Goal: Task Accomplishment & Management: Complete application form

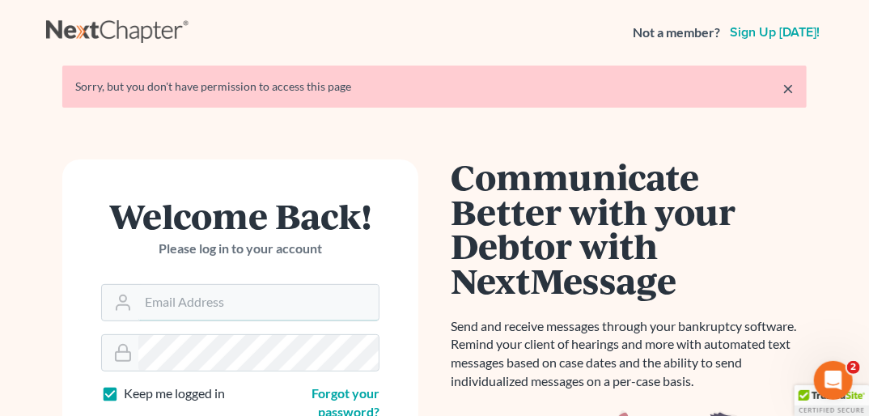
type input "[PERSON_NAME][EMAIL_ADDRESS][DOMAIN_NAME]"
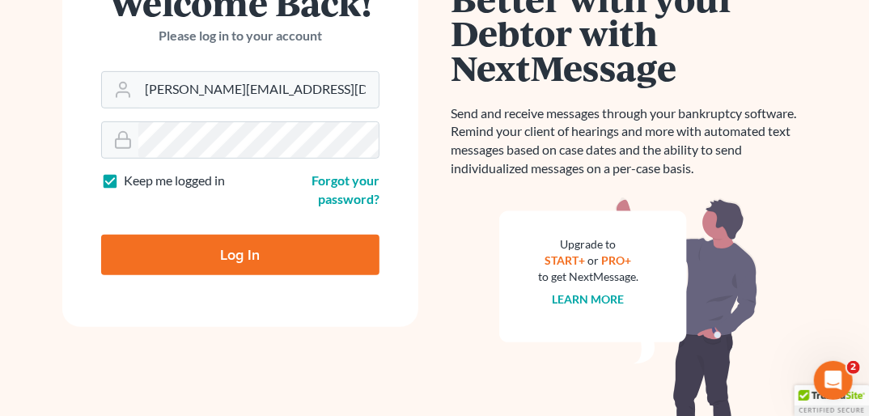
drag, startPoint x: 874, startPoint y: 65, endPoint x: 872, endPoint y: 172, distance: 106.8
click at [619, 172] on html "Not a member? Sign up today! × Sorry, but you don't have permission to access t…" at bounding box center [434, 167] width 869 height 761
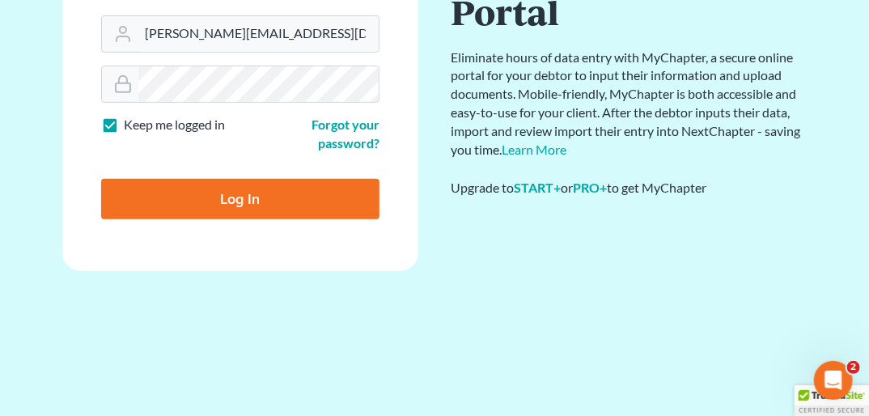
scroll to position [145, 0]
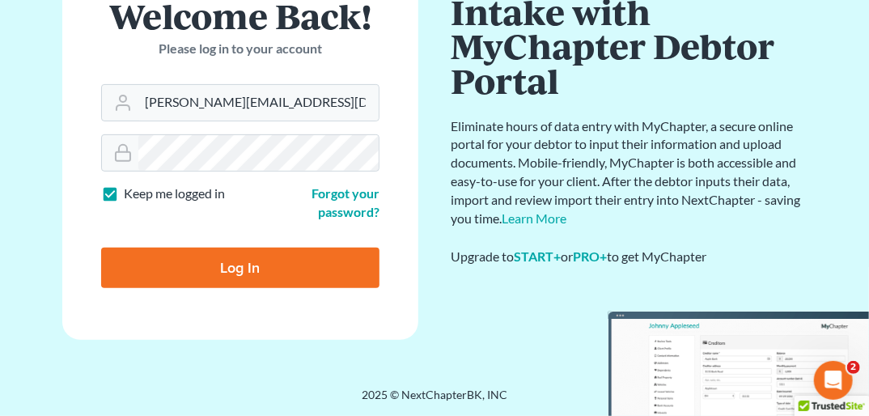
click at [268, 263] on input "Log In" at bounding box center [240, 268] width 278 height 40
type input "Thinking..."
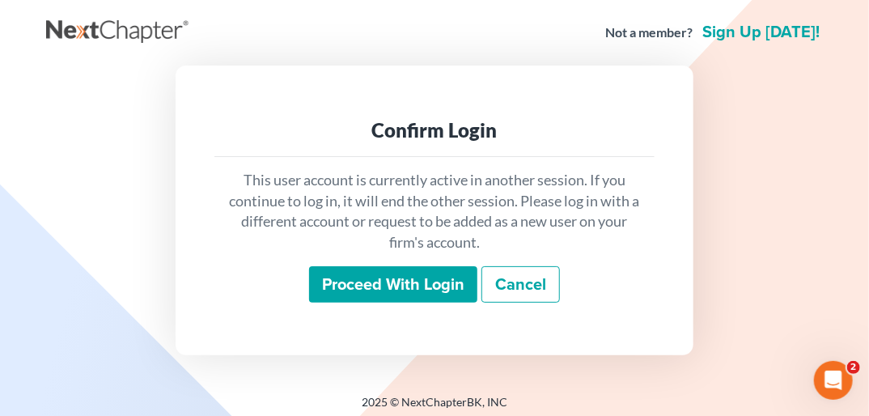
click at [364, 284] on input "Proceed with login" at bounding box center [393, 284] width 168 height 37
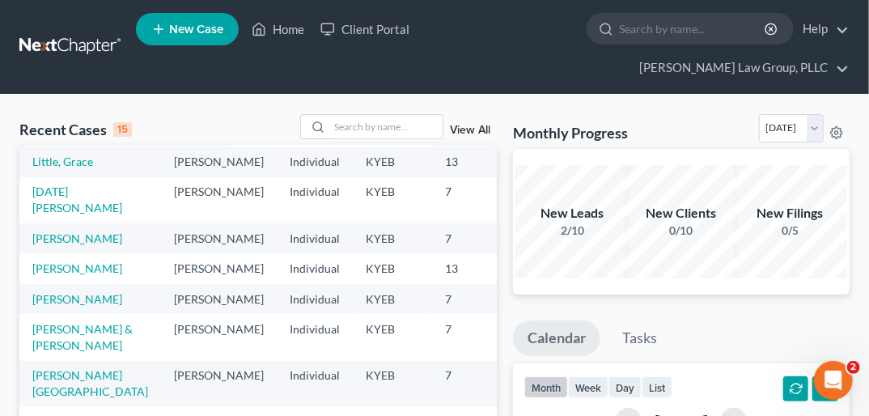
scroll to position [97, 0]
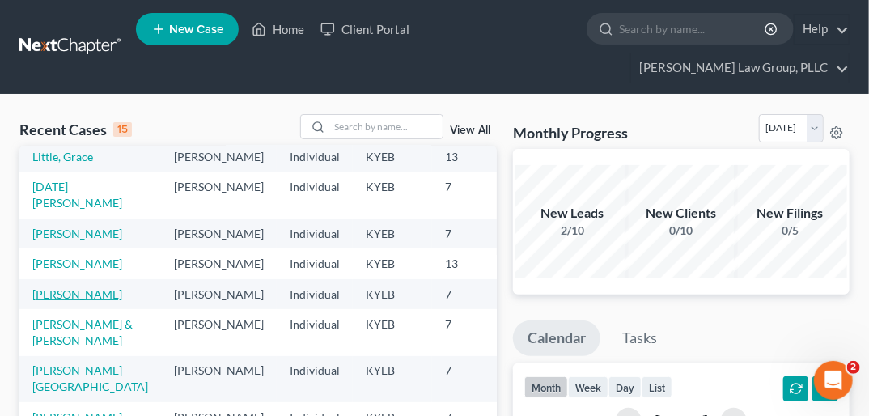
click at [46, 301] on link "[PERSON_NAME]" at bounding box center [77, 294] width 90 height 14
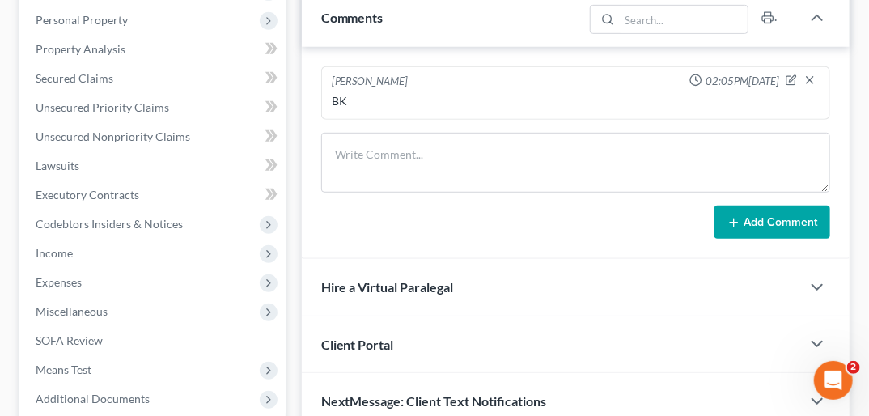
scroll to position [302, 0]
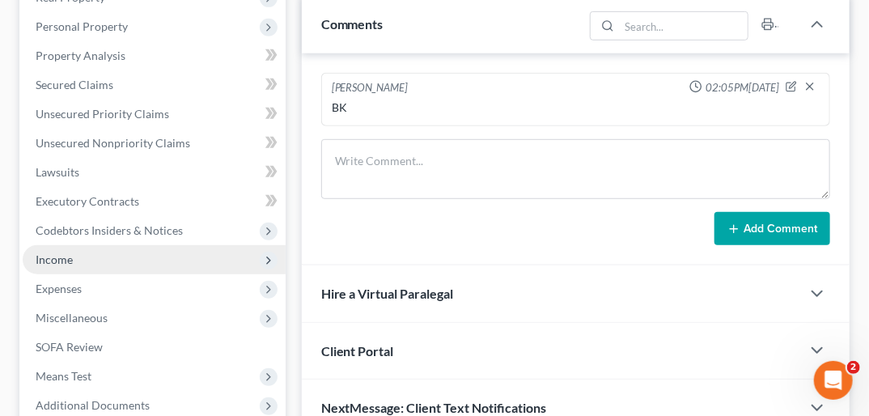
click at [132, 245] on span "Income" at bounding box center [154, 259] width 263 height 29
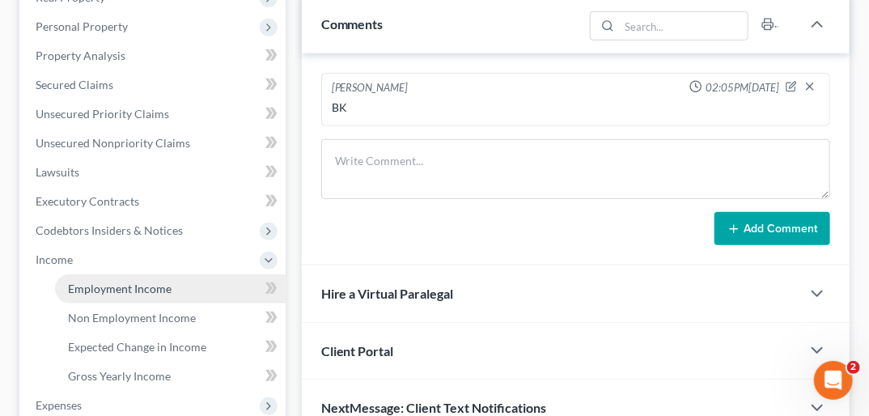
click at [139, 282] on span "Employment Income" at bounding box center [120, 289] width 104 height 14
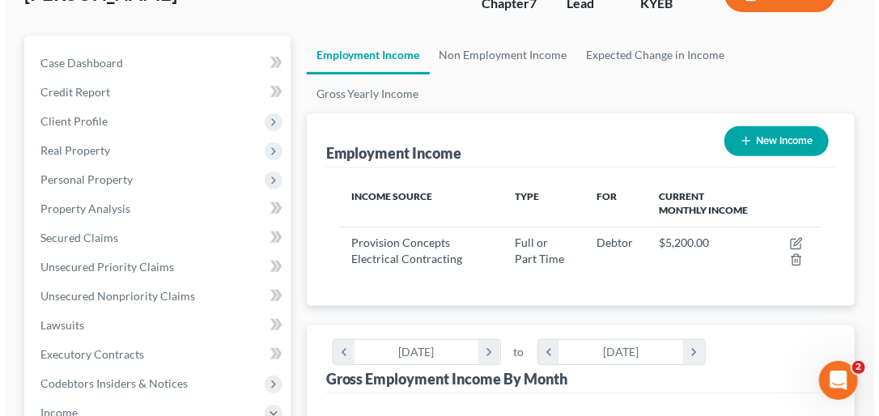
scroll to position [135, 0]
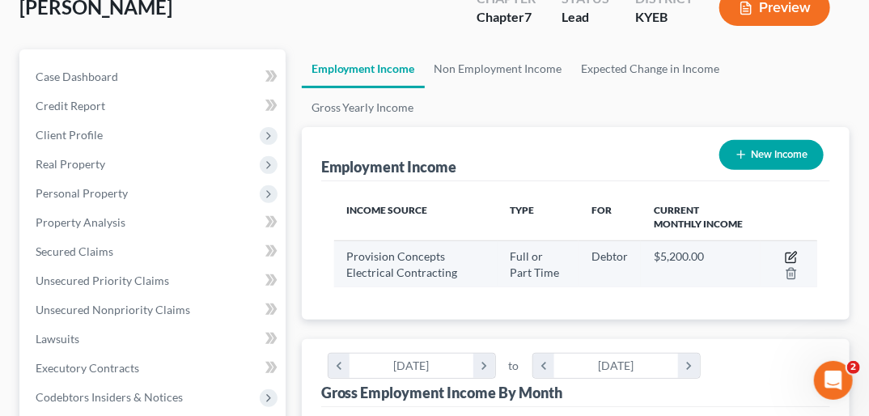
click at [790, 253] on icon "button" at bounding box center [791, 258] width 10 height 10
select select "0"
select select "18"
select select "3"
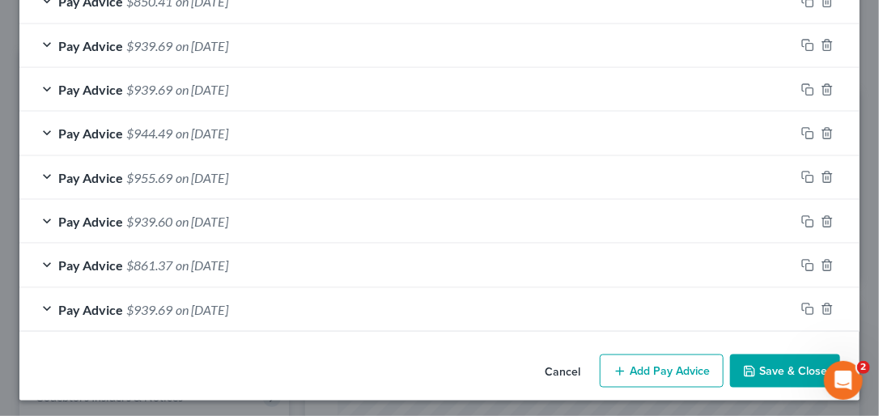
scroll to position [701, 0]
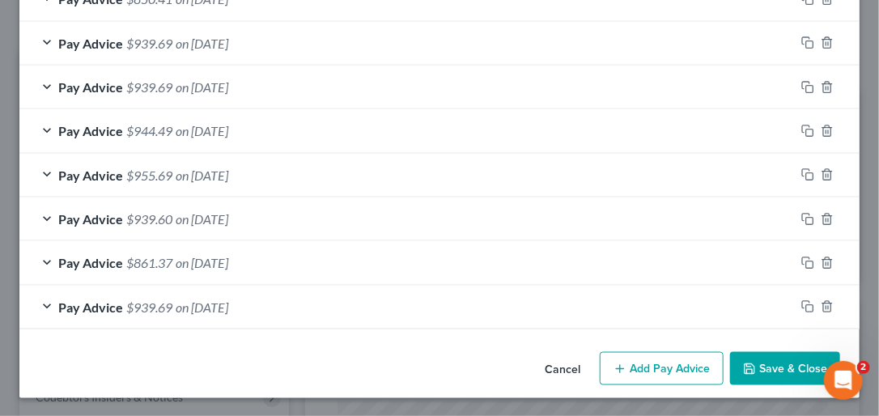
click at [625, 362] on button "Add Pay Advice" at bounding box center [661, 369] width 124 height 34
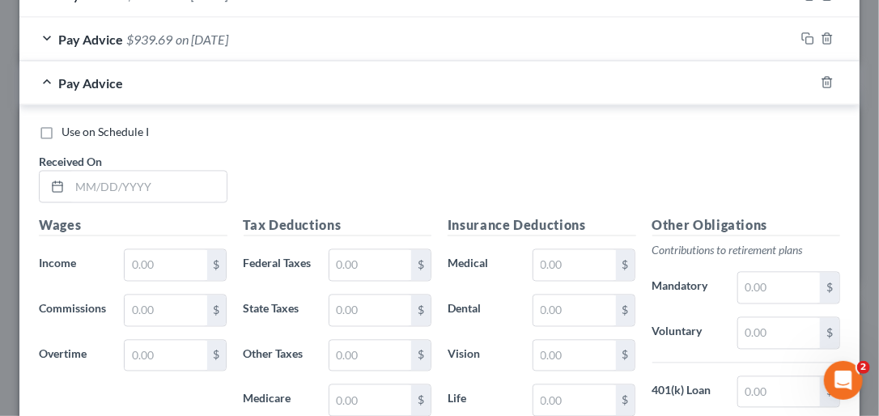
scroll to position [994, 0]
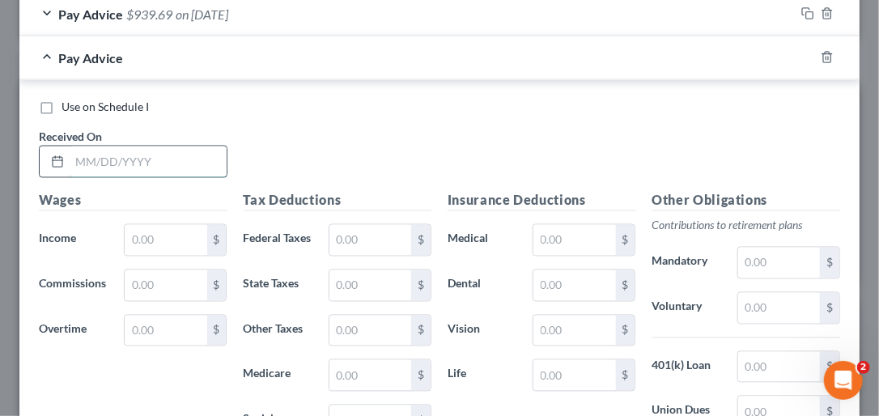
click at [78, 146] on input "text" at bounding box center [148, 161] width 157 height 31
type input "[DATE]"
click at [132, 233] on input "text" at bounding box center [166, 240] width 82 height 31
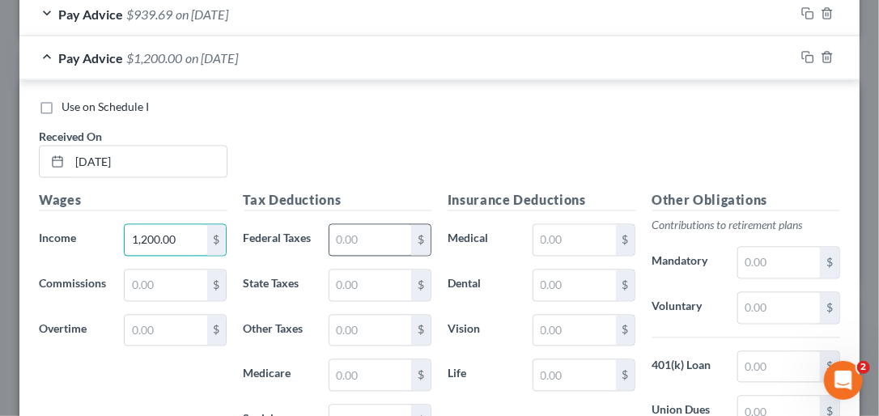
type input "1,200.00"
click at [333, 233] on input "text" at bounding box center [370, 240] width 82 height 31
type input "104.80"
click at [333, 290] on input "text" at bounding box center [370, 285] width 82 height 31
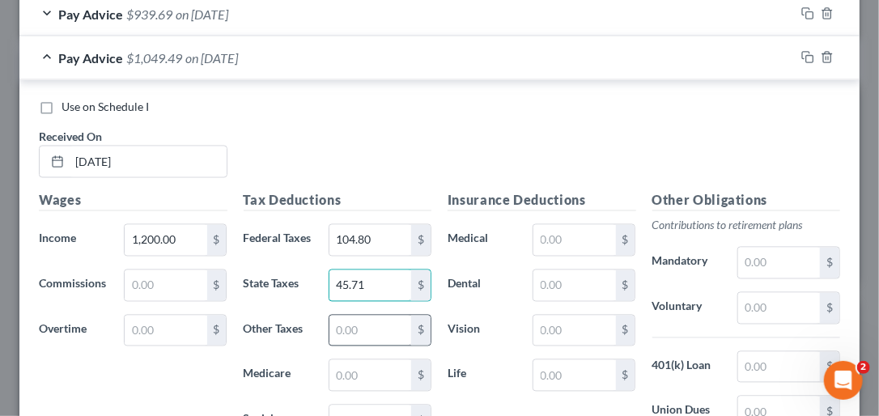
type input "45.71"
click at [343, 343] on input "text" at bounding box center [370, 331] width 82 height 31
type input "17.40"
click at [375, 391] on input "text" at bounding box center [370, 375] width 82 height 31
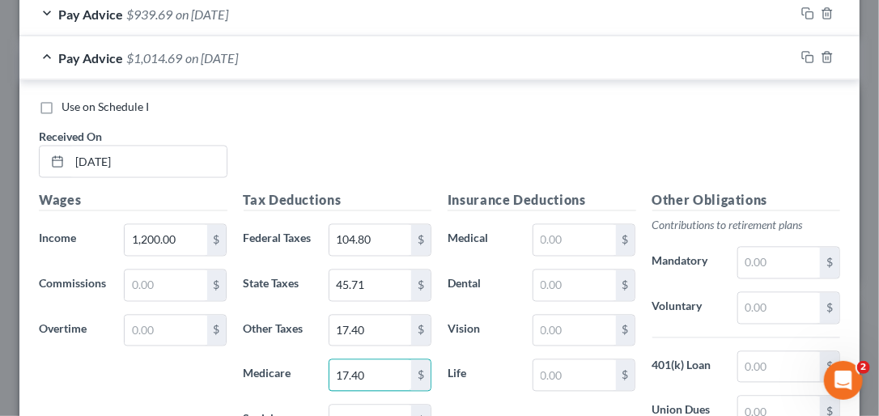
type input "17.40"
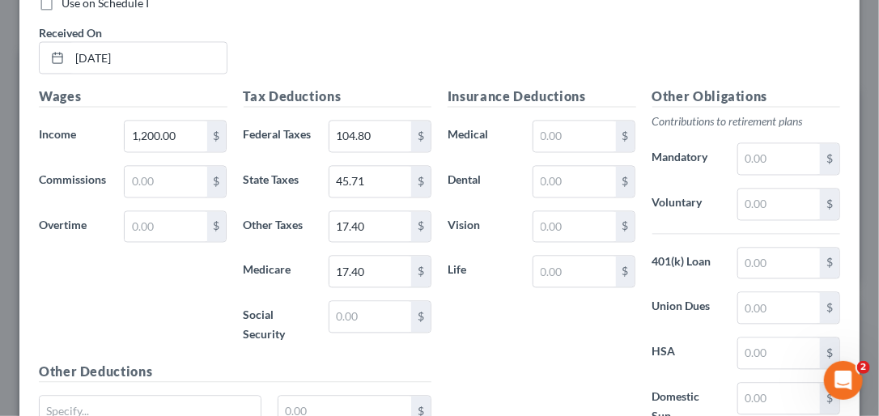
scroll to position [1113, 0]
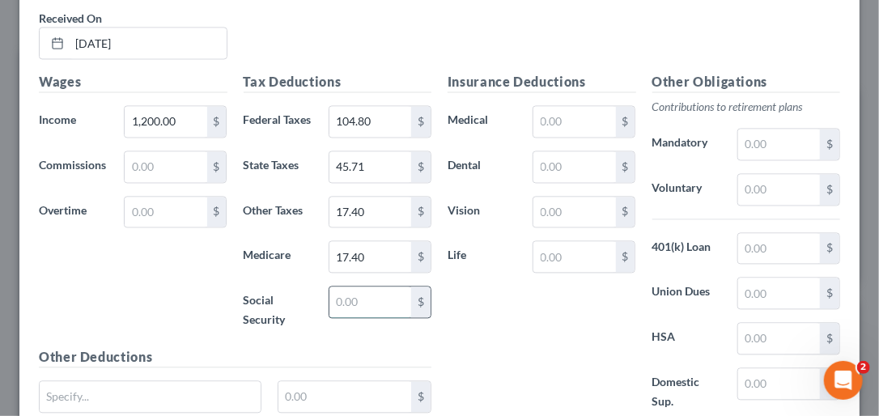
click at [371, 317] on input "text" at bounding box center [370, 301] width 82 height 31
type input "74.40"
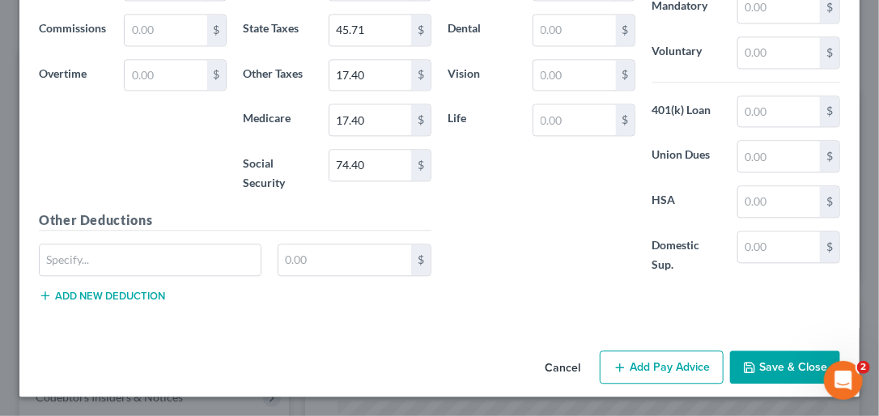
click at [648, 364] on button "Add Pay Advice" at bounding box center [661, 367] width 124 height 34
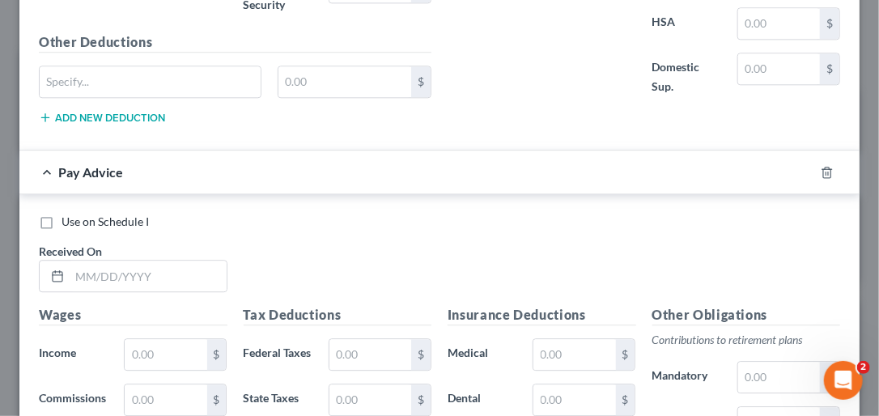
scroll to position [1454, 0]
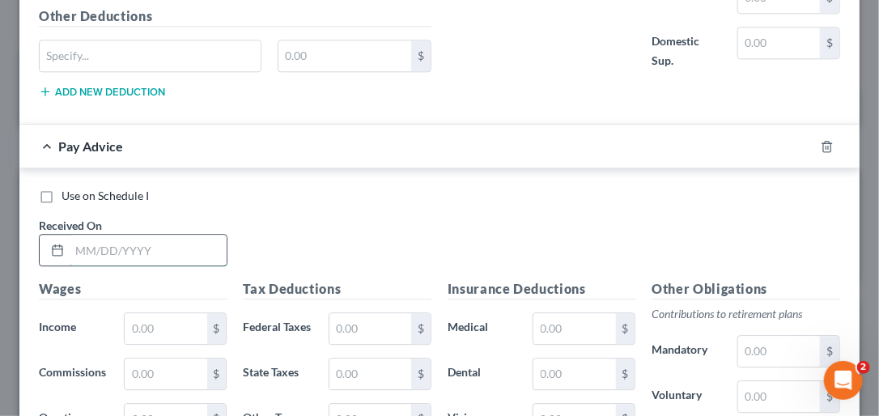
click at [81, 260] on input "text" at bounding box center [148, 250] width 157 height 31
type input "[DATE]"
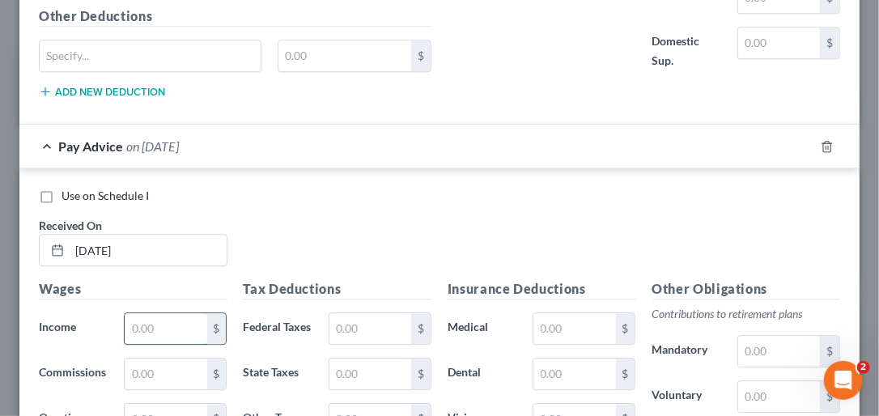
click at [133, 341] on input "text" at bounding box center [166, 328] width 82 height 31
type input "1,200.00"
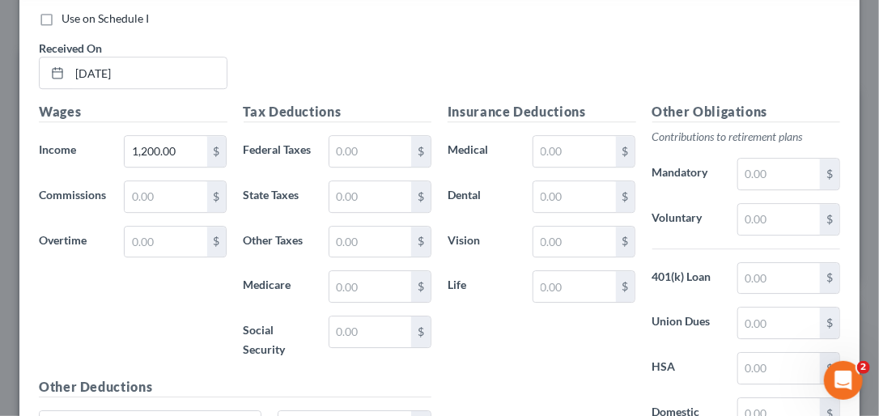
scroll to position [1634, 0]
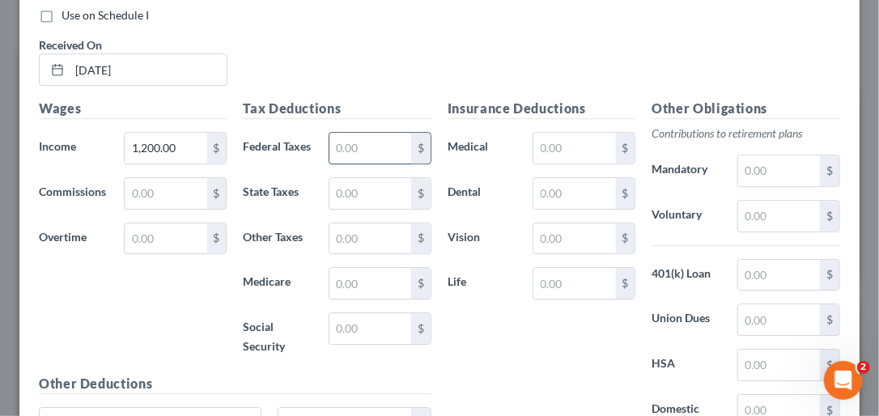
click at [384, 149] on input "text" at bounding box center [370, 148] width 82 height 31
type input "104.80"
click at [338, 209] on input "text" at bounding box center [370, 193] width 82 height 31
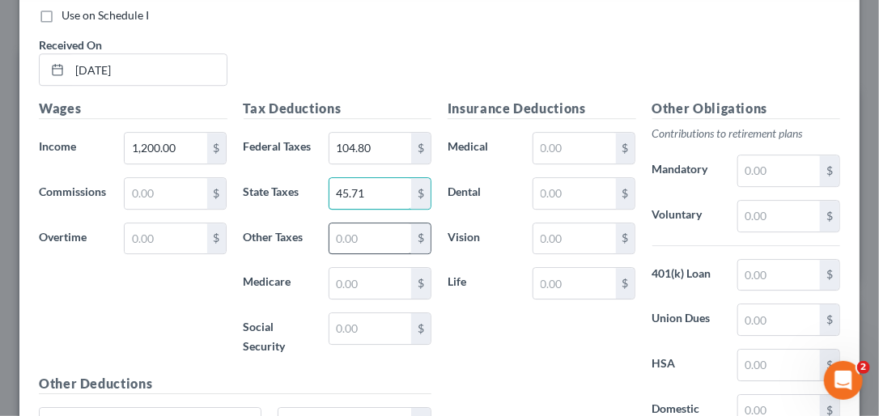
type input "45.71"
click at [329, 254] on input "text" at bounding box center [370, 238] width 82 height 31
type input "17.40"
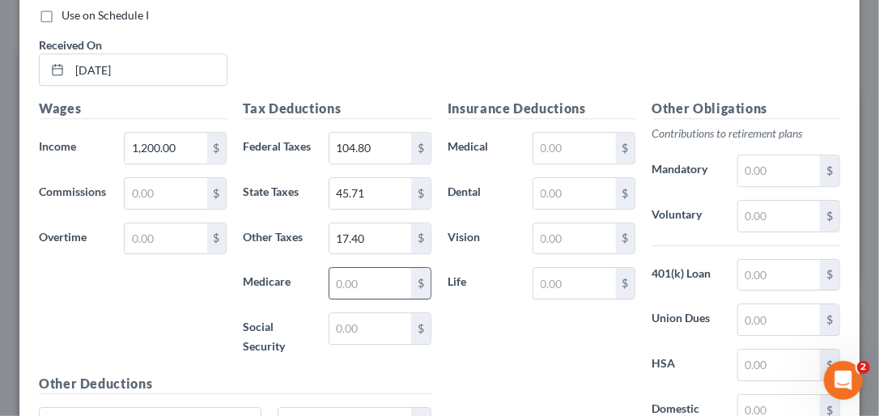
click at [340, 299] on input "text" at bounding box center [370, 283] width 82 height 31
type input "17.40"
click at [345, 344] on input "text" at bounding box center [370, 328] width 82 height 31
type input "74.40"
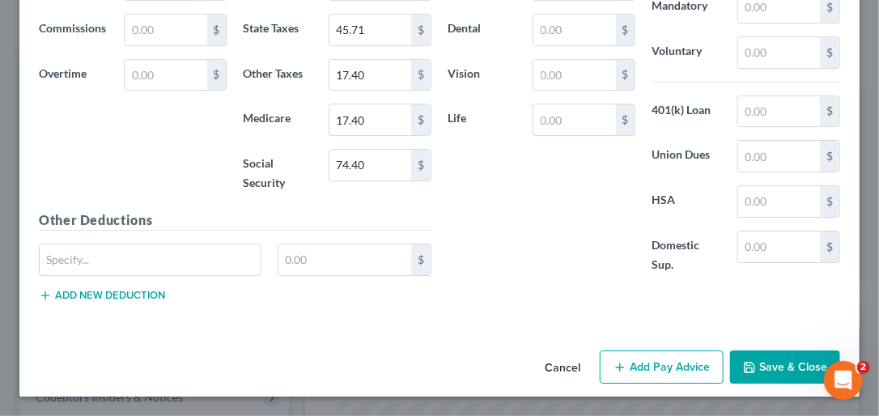
scroll to position [1824, 0]
click at [671, 362] on button "Add Pay Advice" at bounding box center [661, 367] width 124 height 34
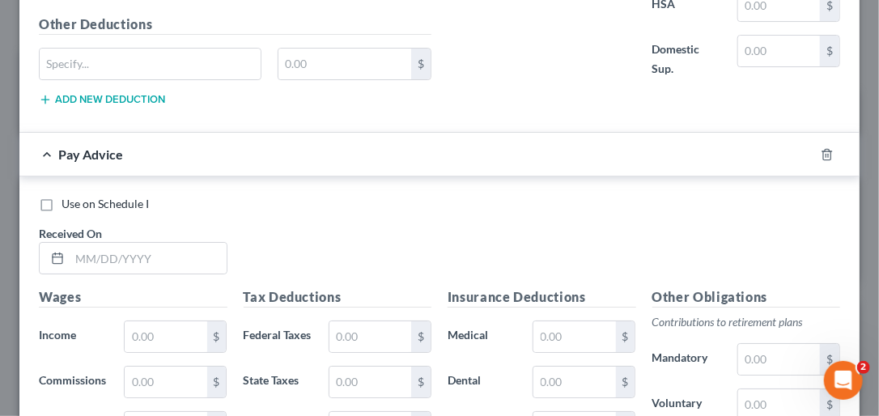
scroll to position [2012, 0]
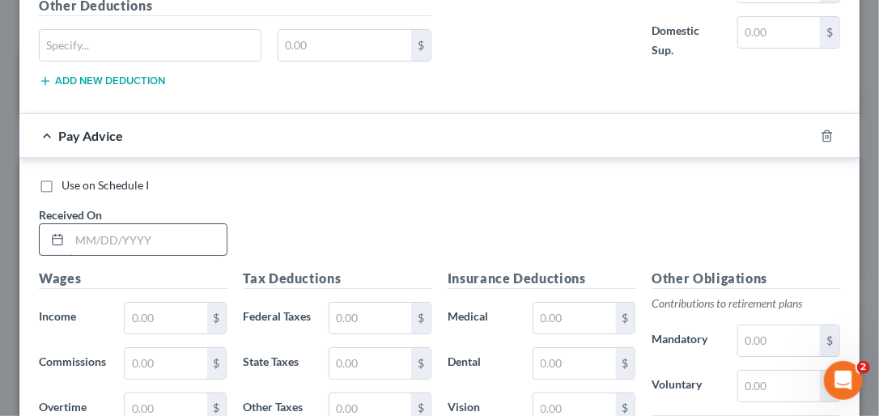
click at [80, 255] on input "text" at bounding box center [148, 239] width 157 height 31
type input "[DATE]"
click at [153, 333] on input "text" at bounding box center [166, 318] width 82 height 31
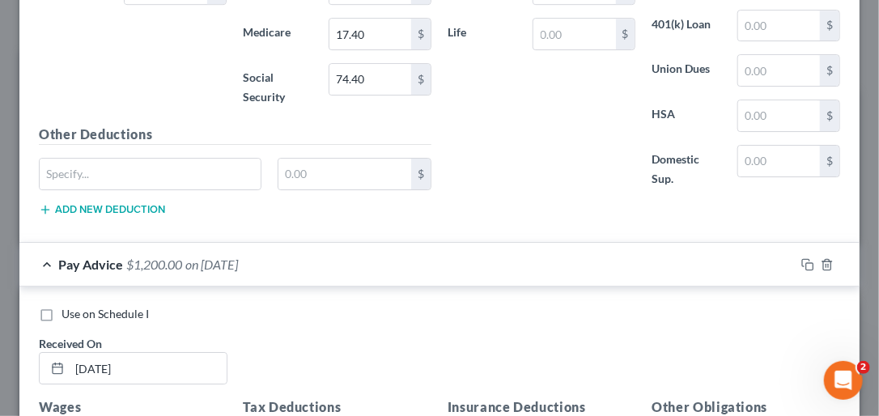
scroll to position [1883, 0]
type input "1,200.00"
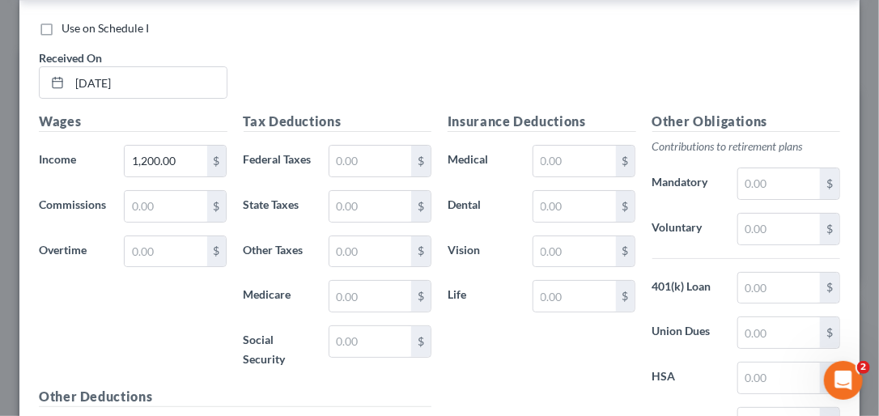
scroll to position [2207, 0]
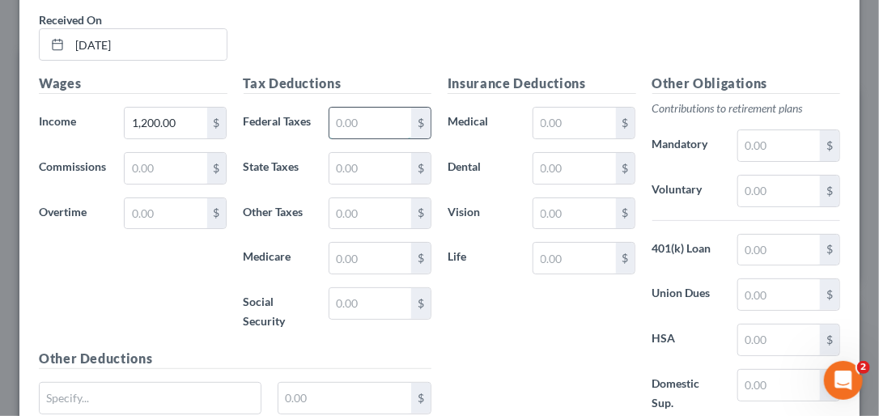
click at [385, 138] on input "text" at bounding box center [370, 123] width 82 height 31
type input "104.80"
click at [367, 184] on input "text" at bounding box center [370, 168] width 82 height 31
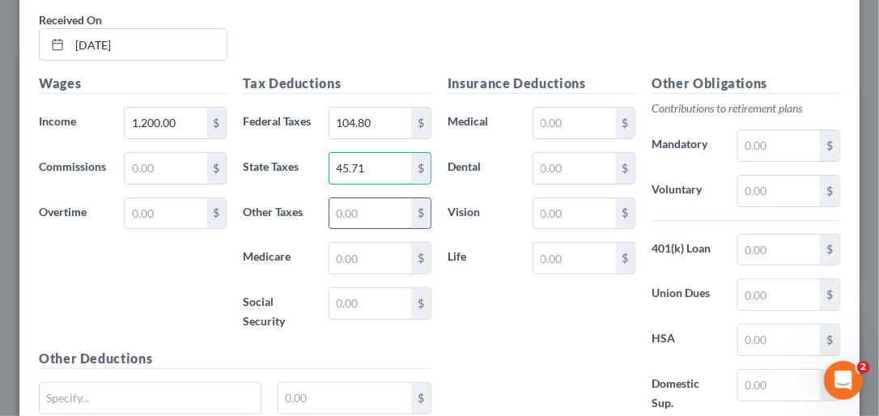
type input "45.71"
click at [353, 229] on input "text" at bounding box center [370, 213] width 82 height 31
type input "17.40"
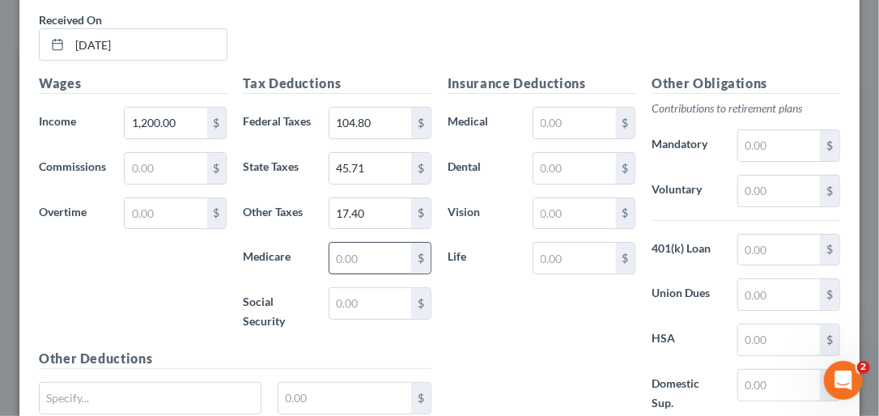
click at [346, 273] on input "text" at bounding box center [370, 258] width 82 height 31
type input "17.40"
click at [352, 319] on input "text" at bounding box center [370, 303] width 82 height 31
type input "74.40"
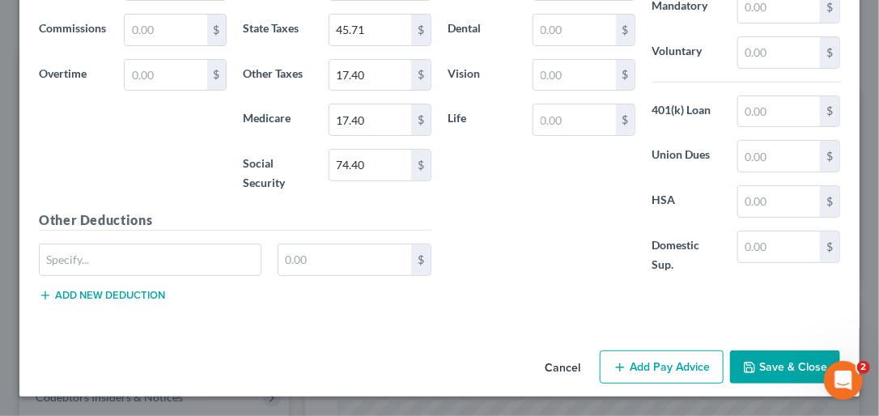
click at [649, 359] on button "Add Pay Advice" at bounding box center [661, 367] width 124 height 34
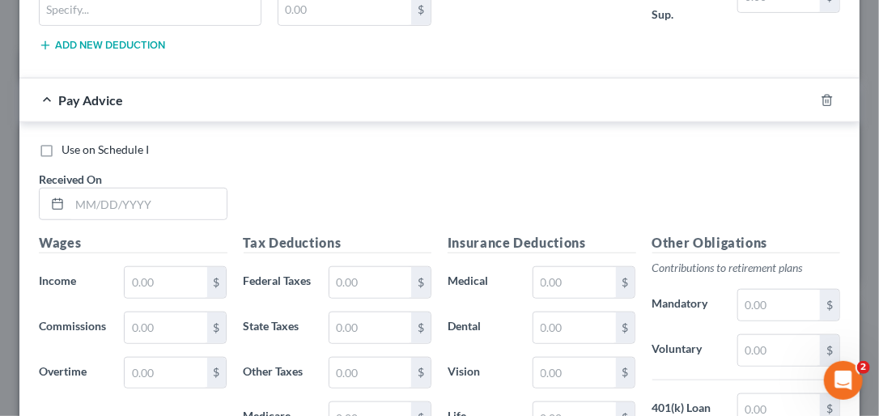
scroll to position [2651, 0]
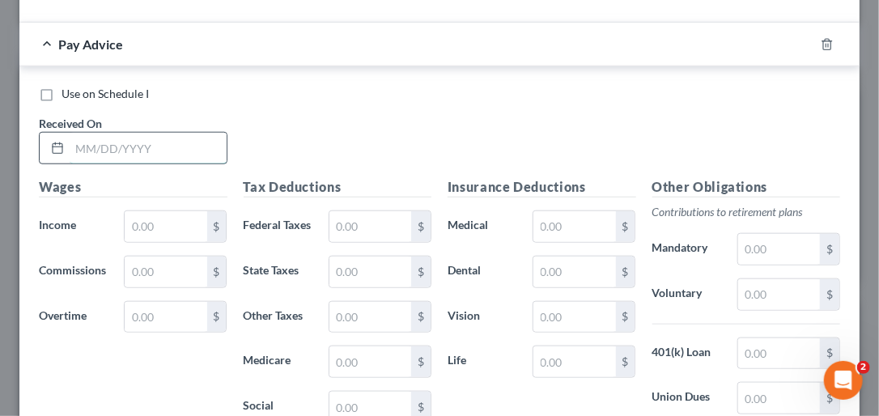
click at [87, 163] on input "text" at bounding box center [148, 148] width 157 height 31
type input "[DATE]"
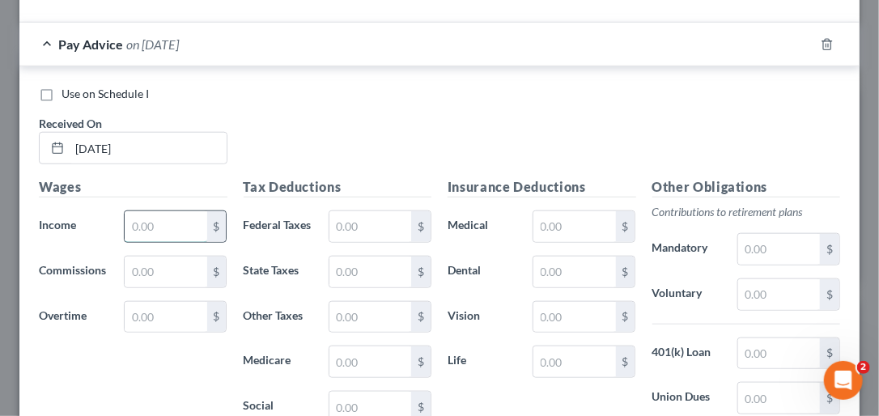
click at [135, 242] on input "text" at bounding box center [166, 226] width 82 height 31
type input "1,200.00"
click at [352, 242] on input "text" at bounding box center [370, 226] width 82 height 31
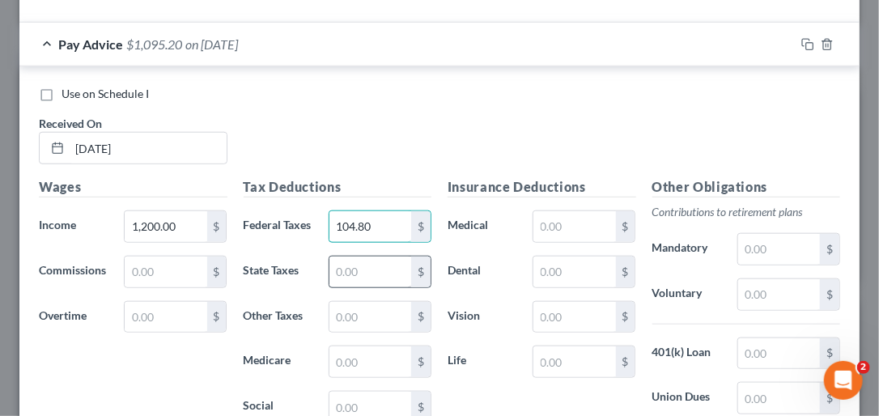
type input "104.80"
click at [388, 287] on input "text" at bounding box center [370, 271] width 82 height 31
type input "45.71"
click at [385, 332] on input "text" at bounding box center [370, 317] width 82 height 31
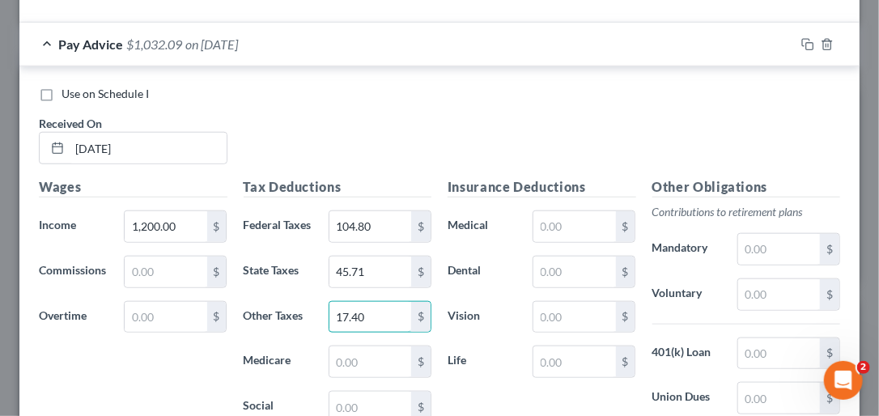
type input "17.40"
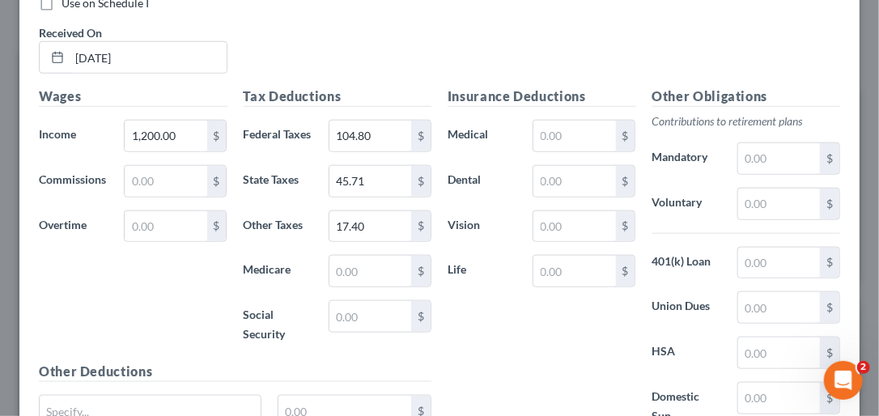
scroll to position [2776, 0]
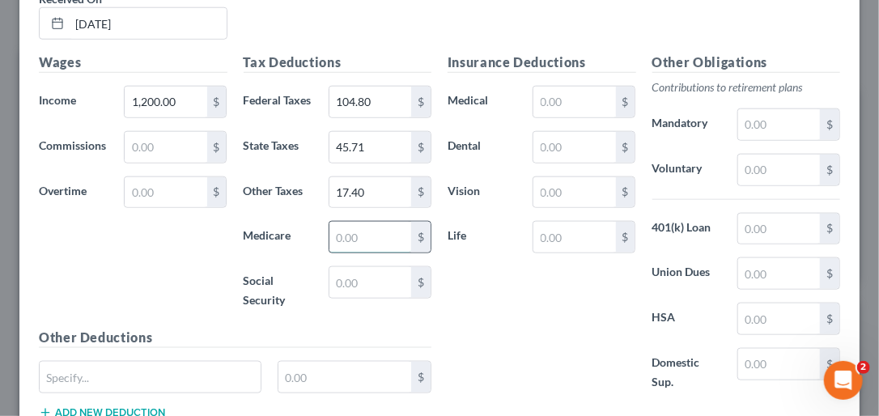
click at [356, 252] on input "text" at bounding box center [370, 237] width 82 height 31
type input "17.40"
click at [343, 298] on input "text" at bounding box center [370, 282] width 82 height 31
type input "74.40"
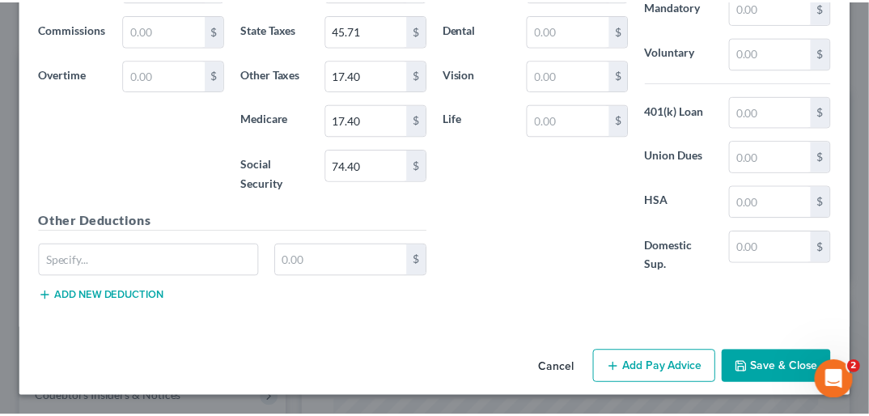
scroll to position [2948, 0]
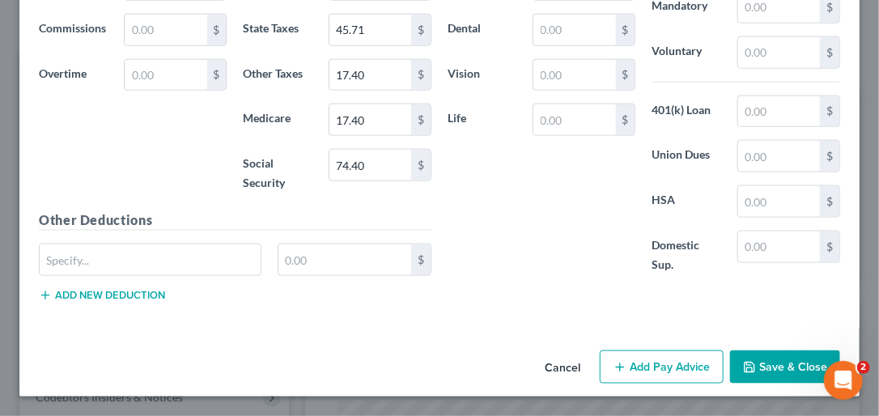
click at [778, 375] on button "Save & Close" at bounding box center [785, 367] width 110 height 34
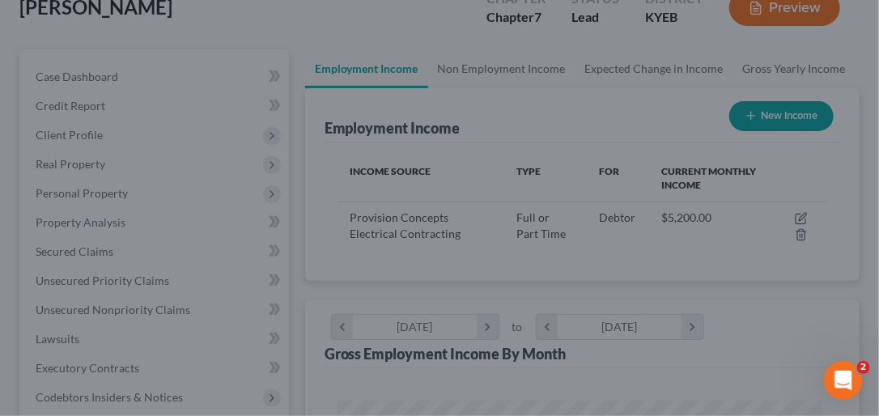
scroll to position [808746, 808473]
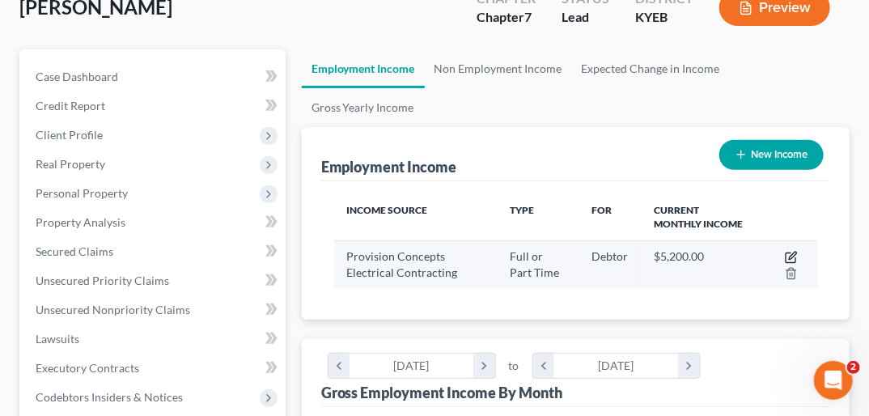
click at [790, 251] on icon "button" at bounding box center [791, 257] width 13 height 13
select select "0"
select select "18"
select select "3"
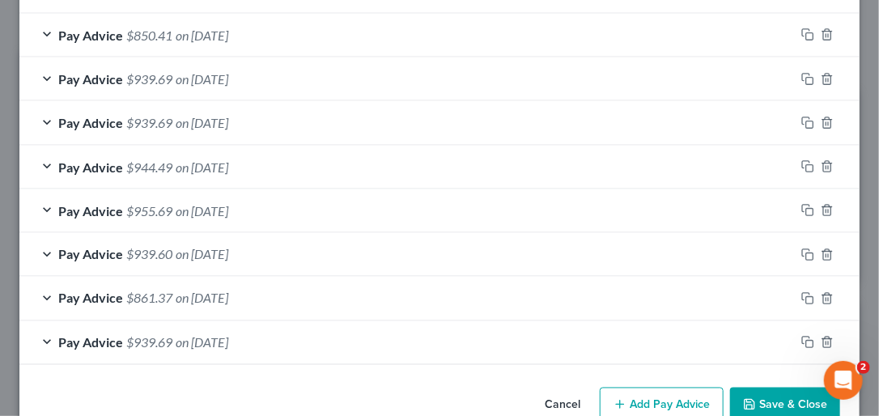
scroll to position [876, 0]
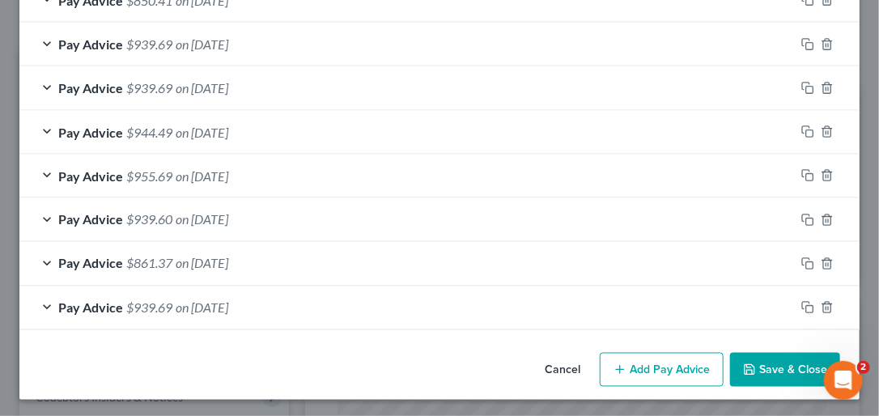
click at [642, 366] on button "Add Pay Advice" at bounding box center [661, 370] width 124 height 34
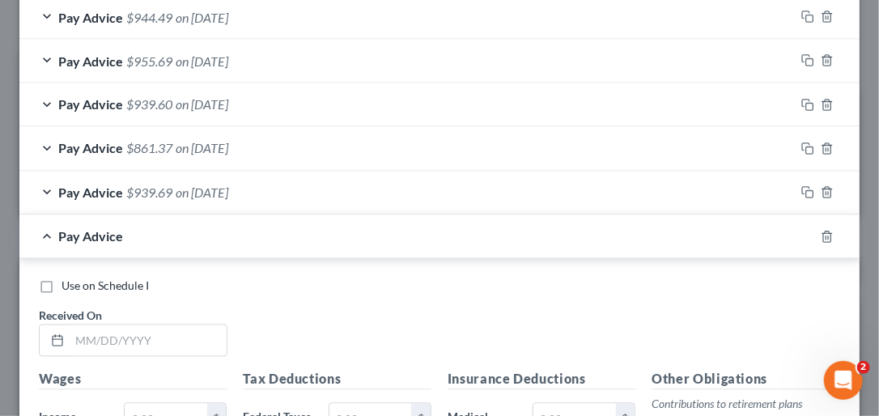
scroll to position [1010, 0]
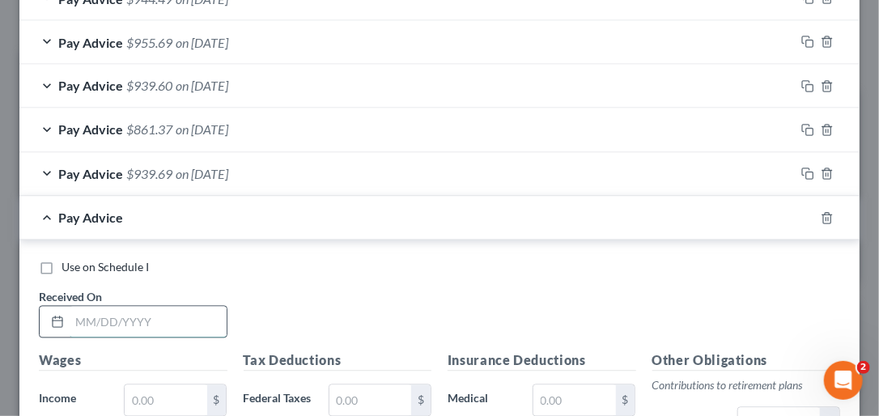
click at [72, 314] on input "text" at bounding box center [148, 322] width 157 height 31
type input "[DATE]"
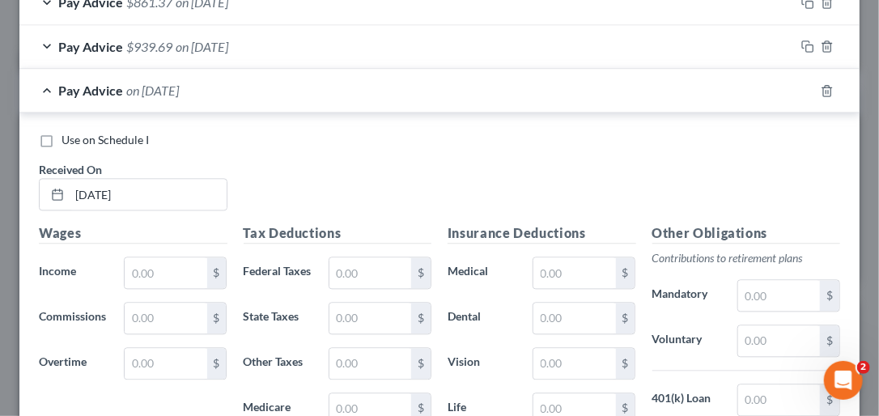
scroll to position [1178, 0]
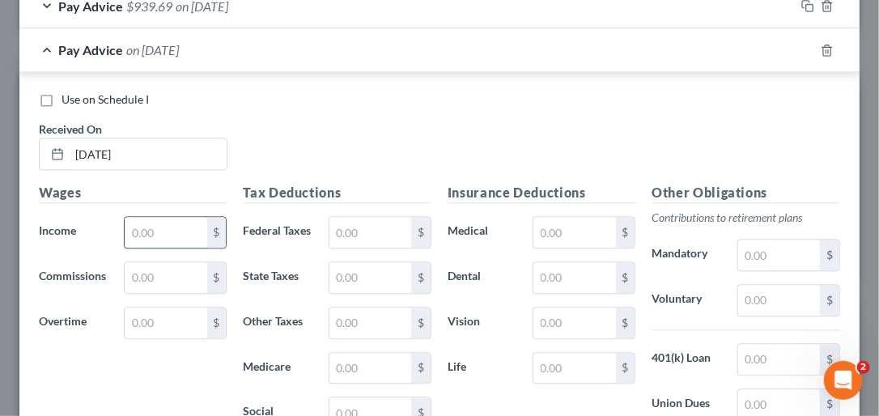
click at [159, 230] on input "text" at bounding box center [166, 232] width 82 height 31
type input "1,200"
click at [352, 225] on input "text" at bounding box center [370, 232] width 82 height 31
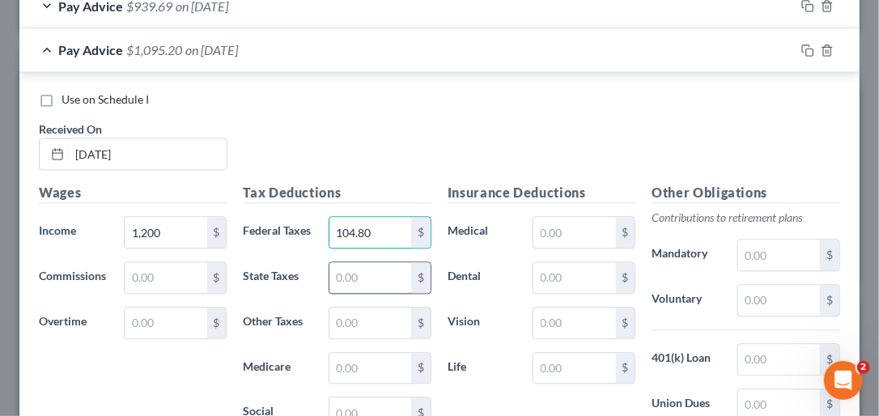
type input "104.80"
click at [351, 284] on input "text" at bounding box center [370, 277] width 82 height 31
type input "45.71"
click at [345, 336] on input "text" at bounding box center [370, 322] width 82 height 31
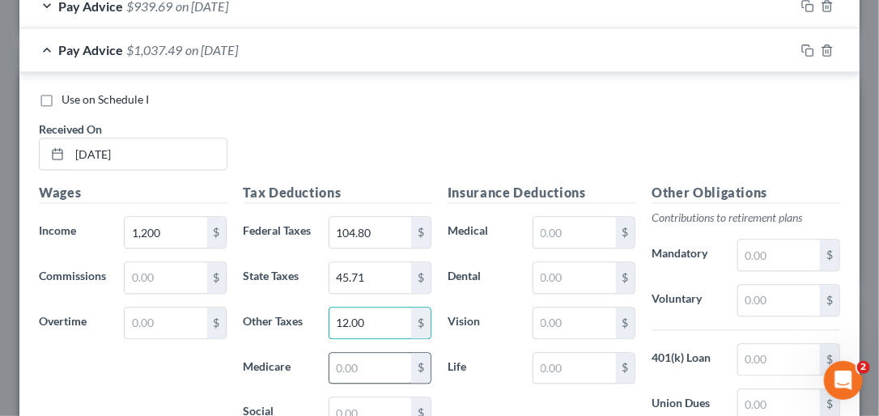
type input "12.00"
click at [349, 375] on input "text" at bounding box center [370, 368] width 82 height 31
type input "17.40"
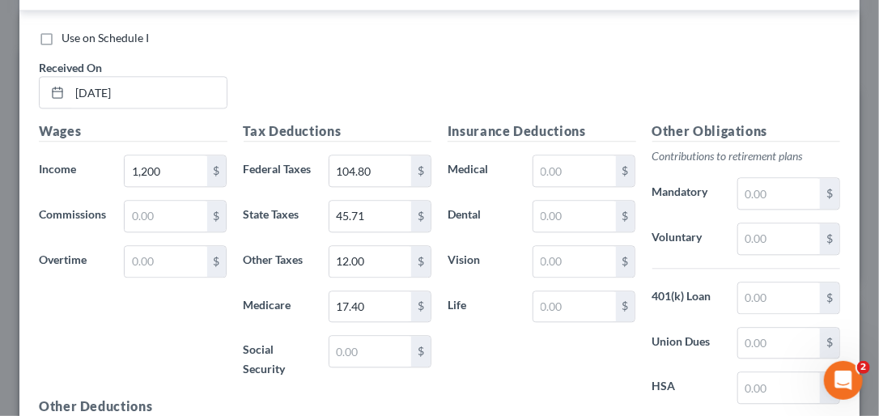
scroll to position [1287, 0]
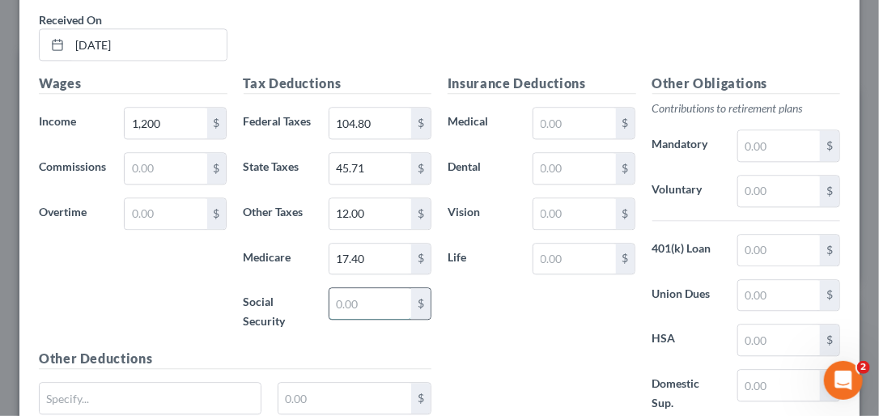
click at [346, 310] on input "text" at bounding box center [370, 303] width 82 height 31
type input "74.40"
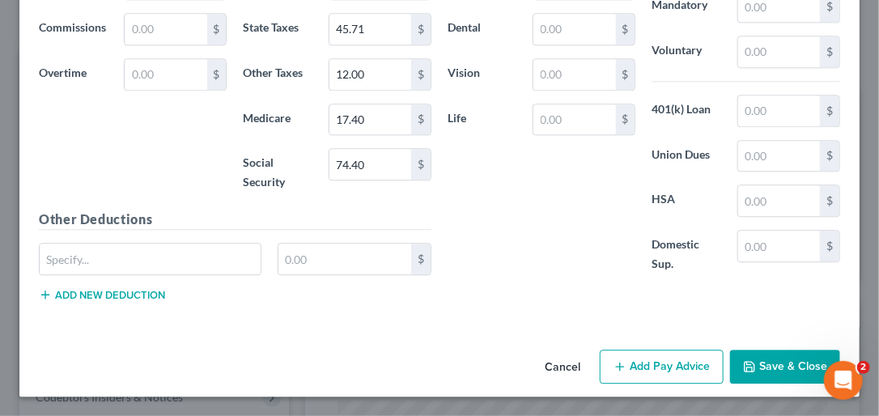
scroll to position [1437, 0]
click at [670, 366] on button "Add Pay Advice" at bounding box center [661, 366] width 124 height 34
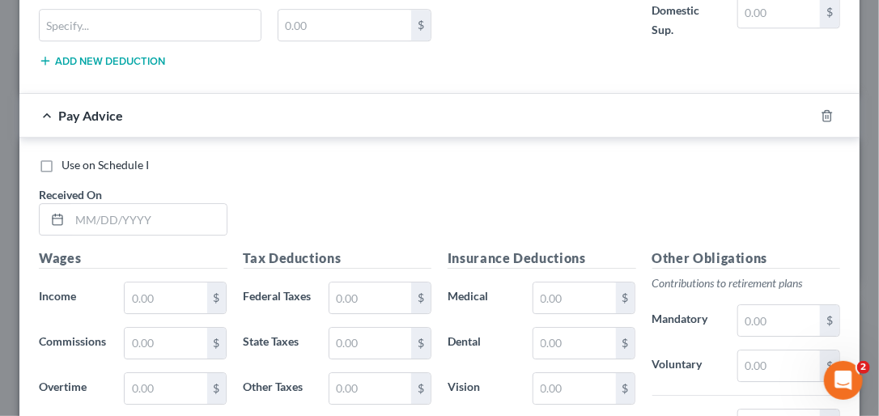
scroll to position [1688, 0]
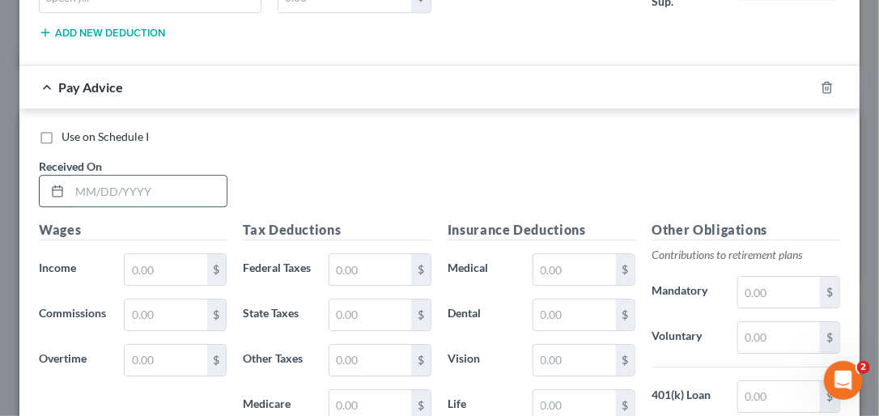
click at [78, 194] on input "text" at bounding box center [148, 191] width 157 height 31
type input "[DATE]"
click at [136, 279] on input "text" at bounding box center [166, 269] width 82 height 31
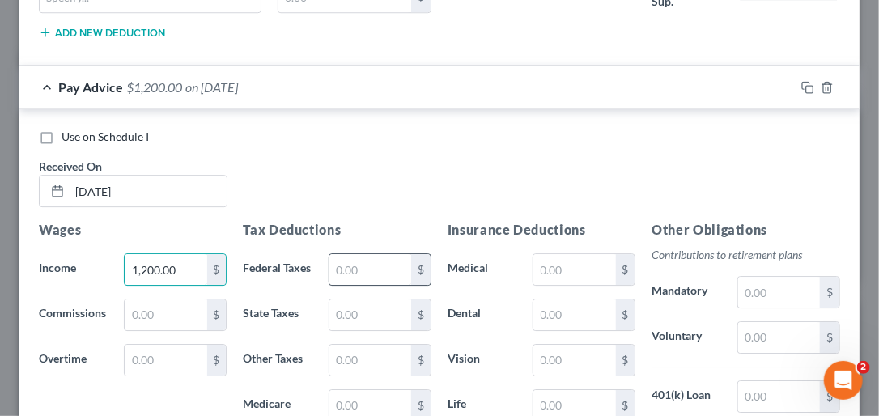
type input "1,200.00"
click at [368, 268] on input "text" at bounding box center [370, 269] width 82 height 31
type input "114.40"
click at [358, 330] on input "text" at bounding box center [370, 314] width 82 height 31
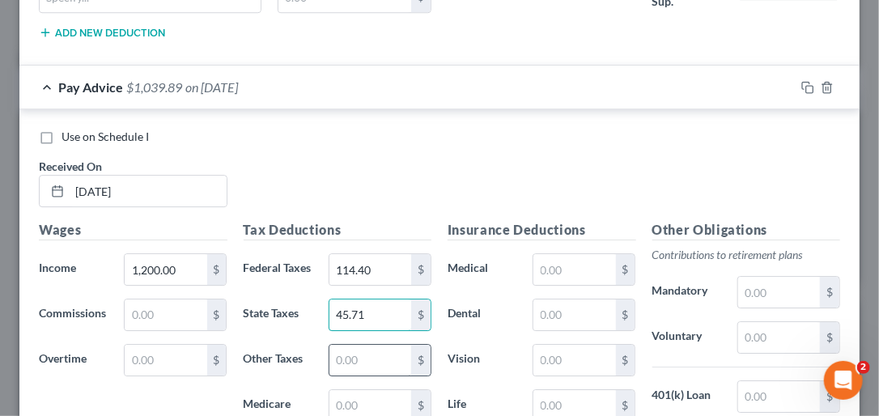
type input "45.71"
click at [354, 375] on input "text" at bounding box center [370, 360] width 82 height 31
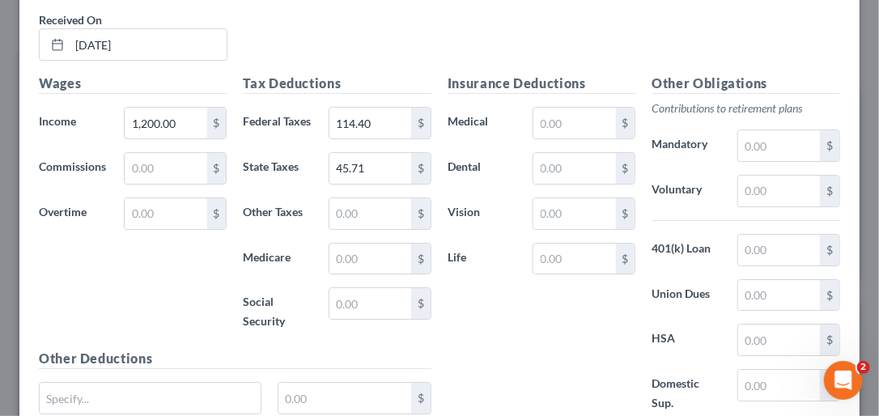
scroll to position [1870, 0]
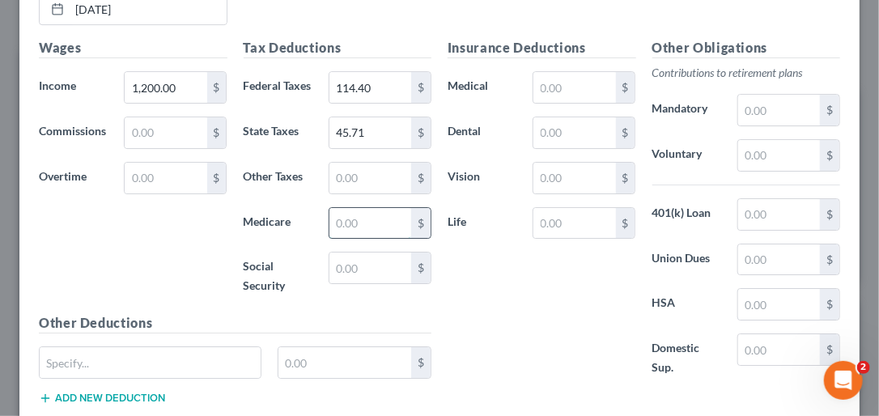
click at [341, 239] on input "text" at bounding box center [370, 223] width 82 height 31
type input "17.40"
click at [341, 283] on input "text" at bounding box center [370, 267] width 82 height 31
type input "74.40"
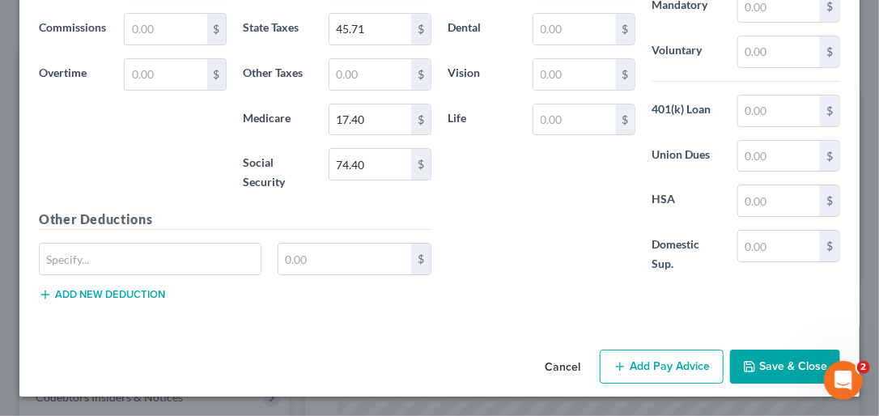
click at [677, 366] on button "Add Pay Advice" at bounding box center [661, 366] width 124 height 34
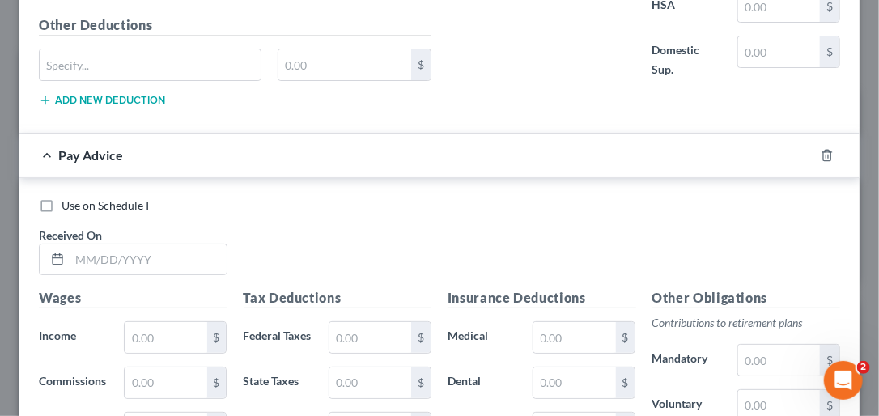
scroll to position [2188, 0]
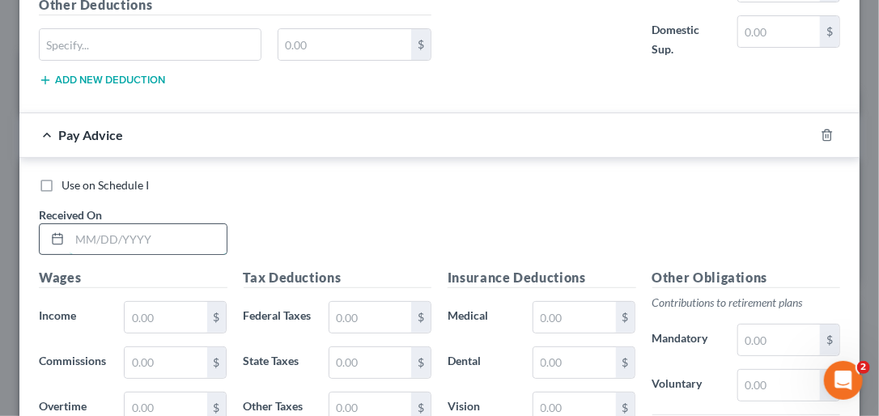
click at [112, 255] on input "text" at bounding box center [148, 239] width 157 height 31
type input "[DATE]"
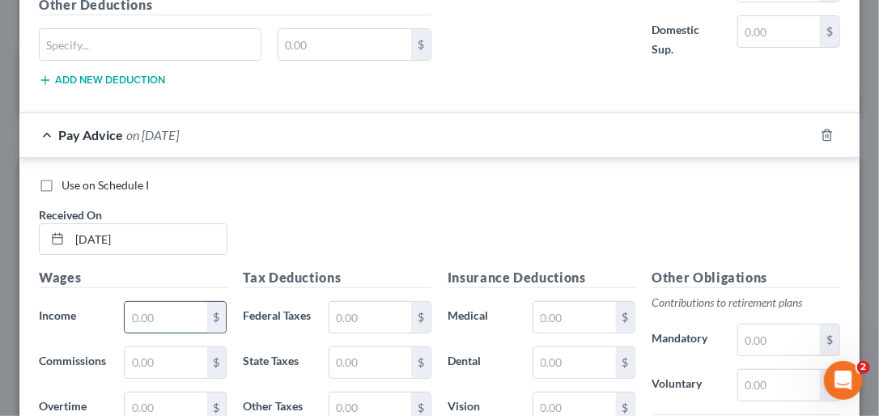
click at [173, 332] on input "text" at bounding box center [166, 317] width 82 height 31
type input "1,200.00"
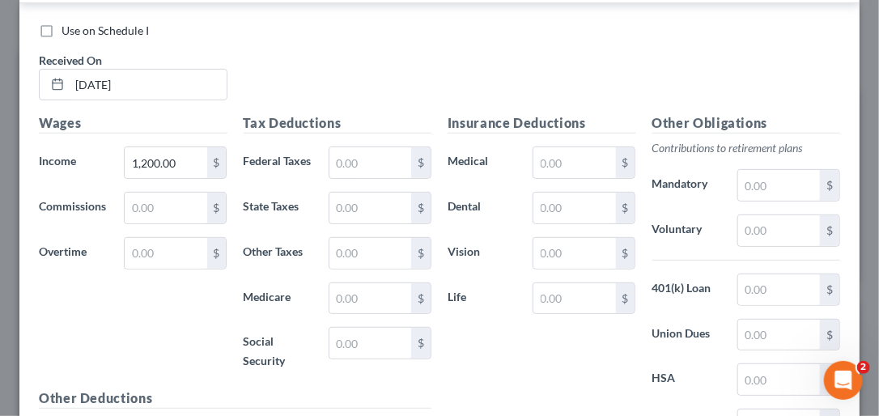
scroll to position [2378, 0]
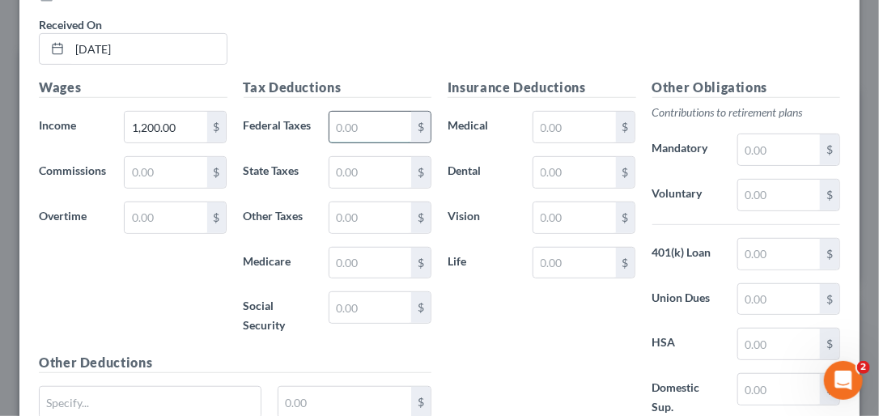
click at [359, 142] on input "text" at bounding box center [370, 127] width 82 height 31
type input "122.52"
click at [346, 188] on input "text" at bounding box center [370, 172] width 82 height 31
type input "4"
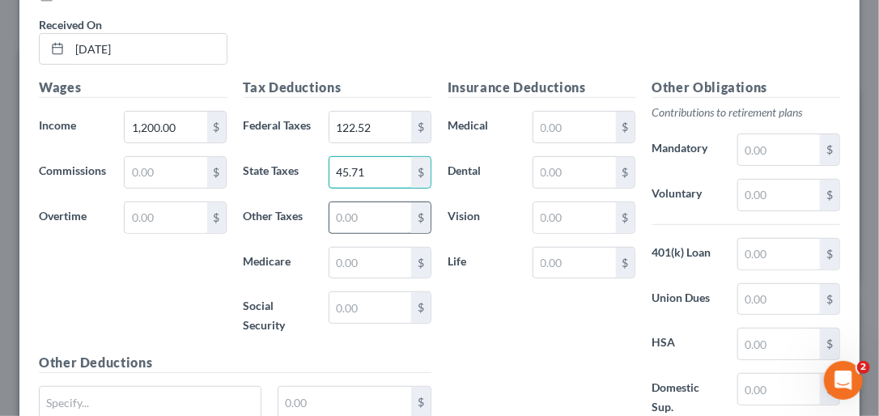
type input "45.71"
click at [344, 233] on input "text" at bounding box center [370, 217] width 82 height 31
click at [359, 278] on input "text" at bounding box center [370, 263] width 82 height 31
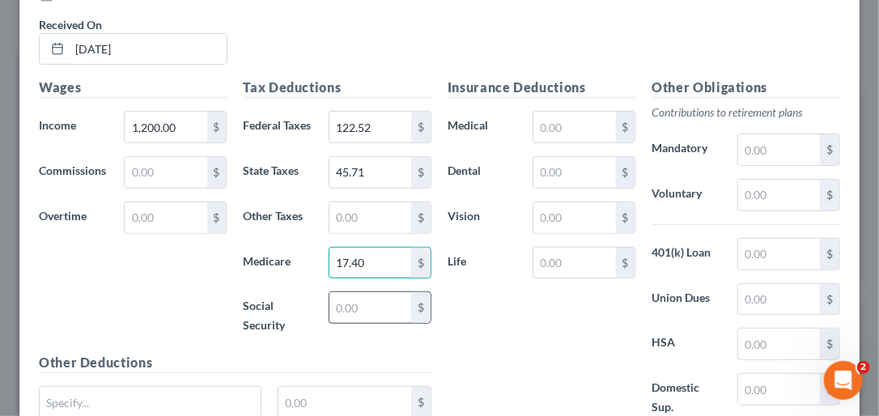
type input "17.40"
click at [350, 323] on input "text" at bounding box center [370, 307] width 82 height 31
type input "74.40"
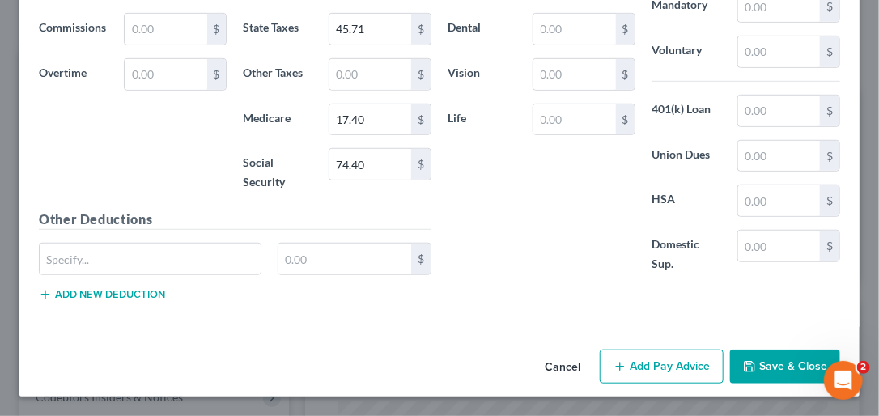
click at [619, 366] on button "Add Pay Advice" at bounding box center [661, 366] width 124 height 34
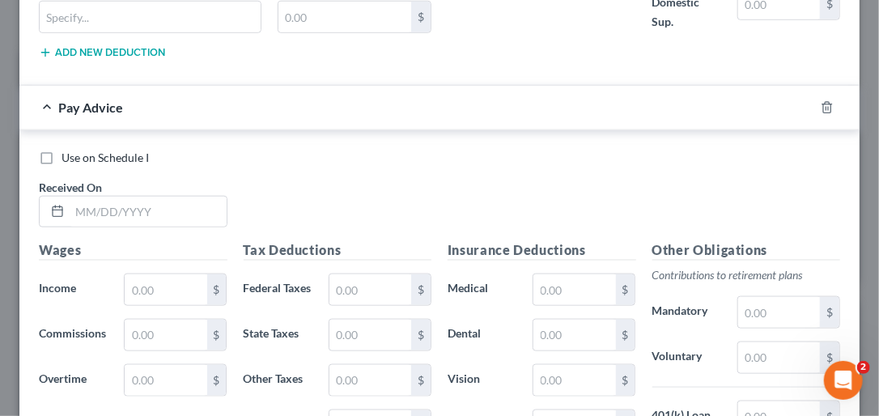
scroll to position [2769, 0]
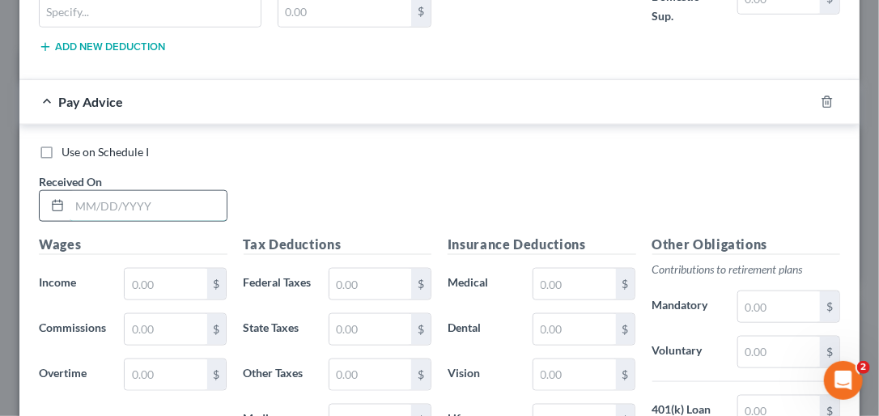
click at [84, 222] on input "text" at bounding box center [148, 206] width 157 height 31
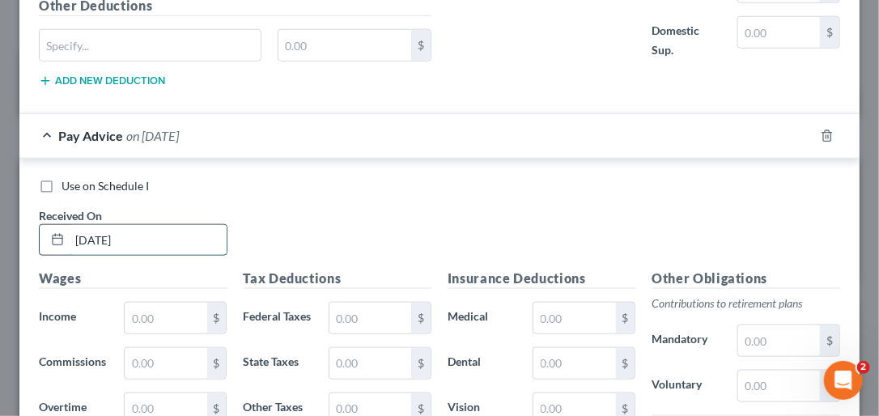
scroll to position [2704, 0]
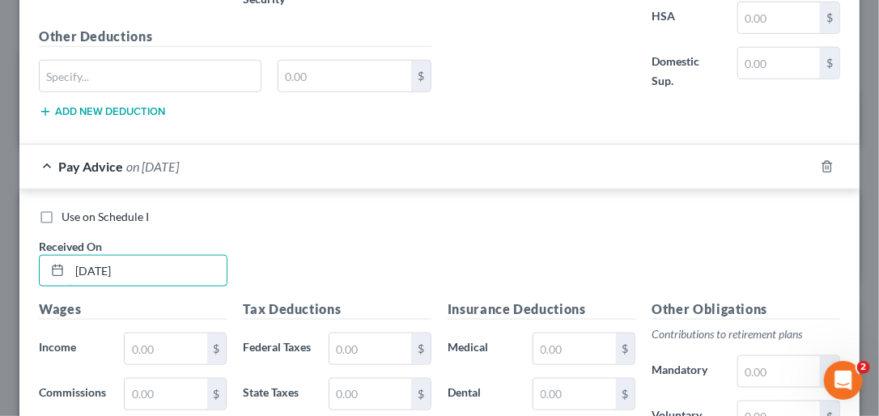
type input "[DATE]"
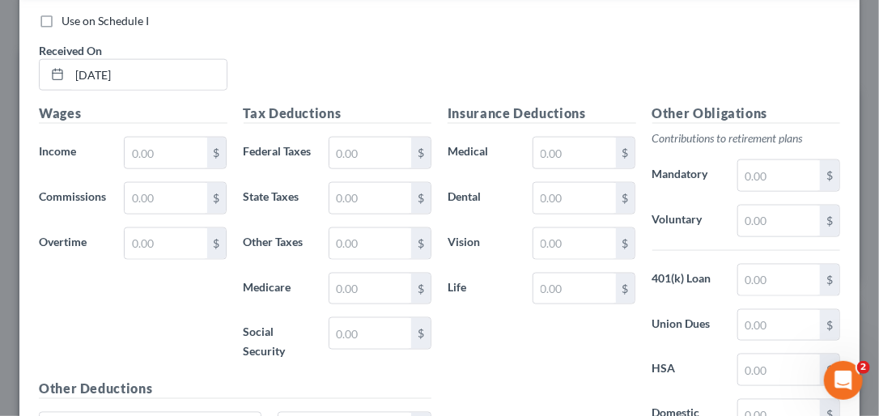
scroll to position [2906, 0]
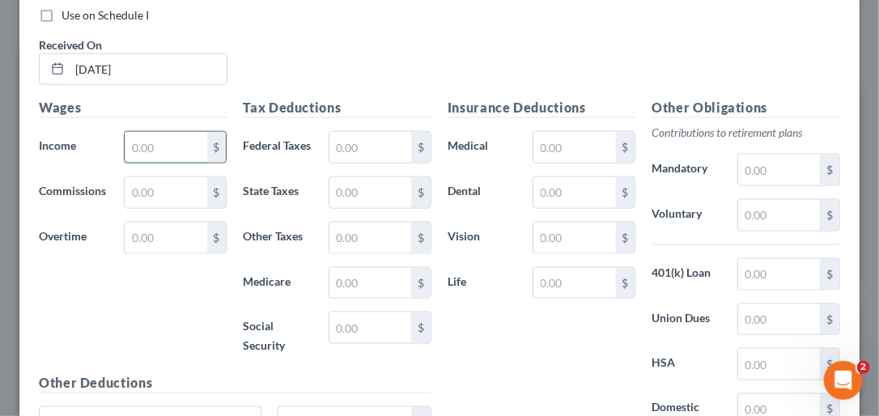
click at [146, 163] on input "text" at bounding box center [166, 147] width 82 height 31
type input "1"
type input "1,200.00"
click at [367, 163] on input "text" at bounding box center [370, 147] width 82 height 31
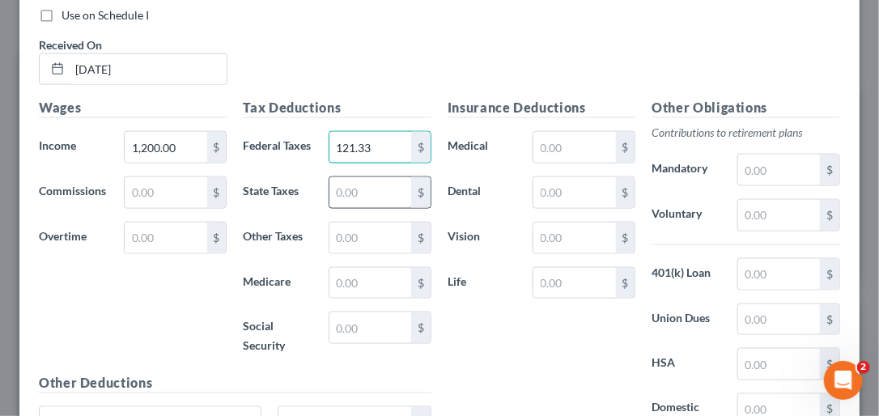
type input "121.33"
click at [344, 208] on input "text" at bounding box center [370, 192] width 82 height 31
type input "45.71"
click at [375, 299] on input "text" at bounding box center [370, 283] width 82 height 31
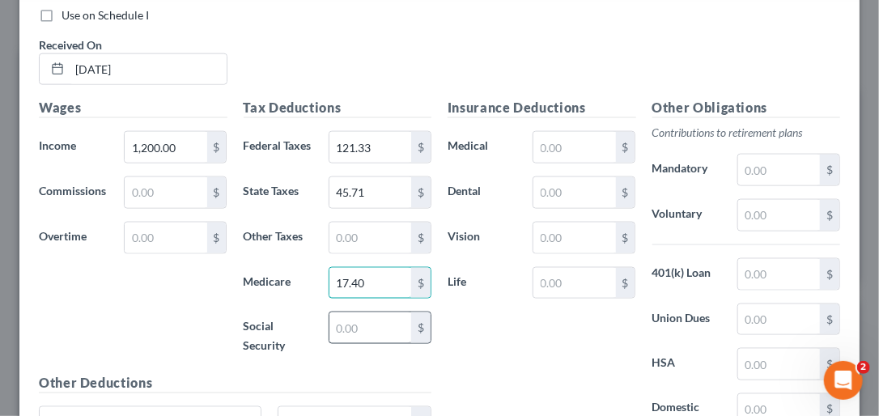
type input "17.40"
click at [369, 343] on input "text" at bounding box center [370, 327] width 82 height 31
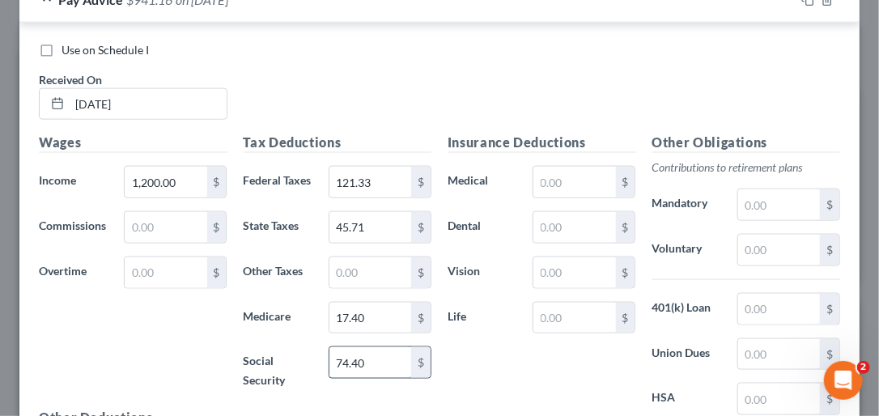
scroll to position [2841, 0]
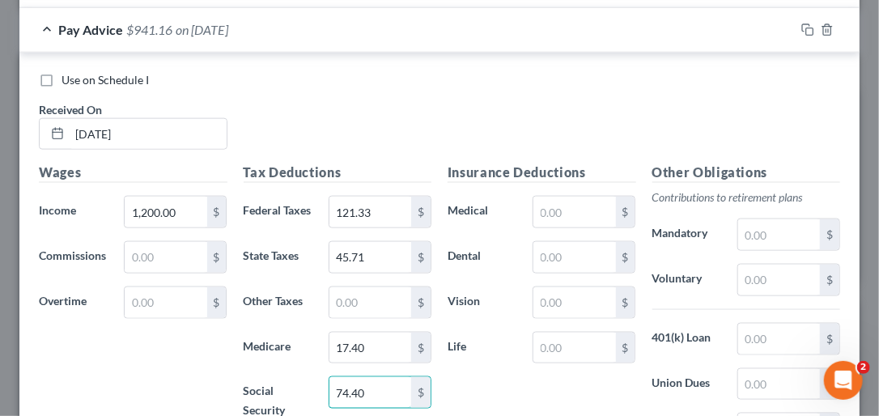
type input "74.40"
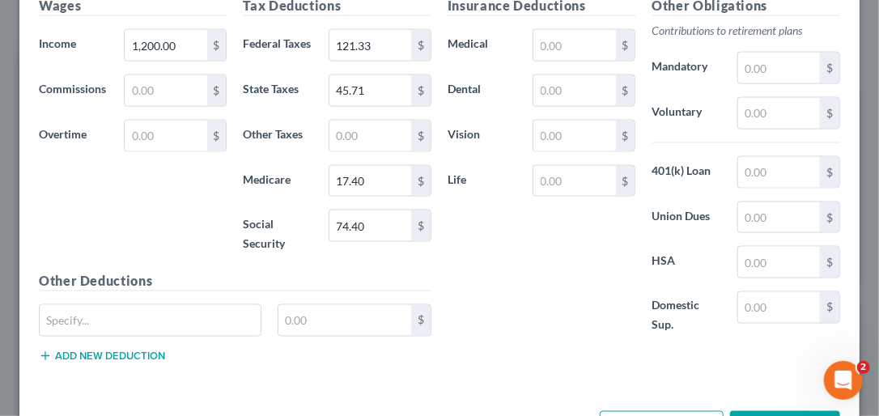
scroll to position [3123, 0]
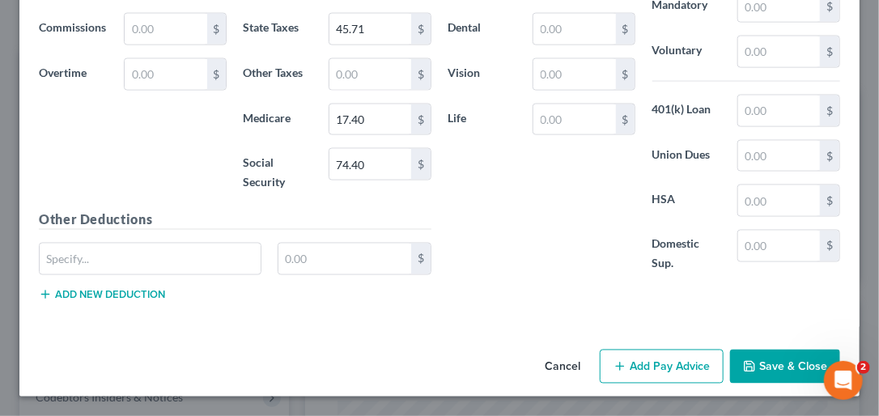
click at [653, 367] on button "Add Pay Advice" at bounding box center [661, 366] width 124 height 34
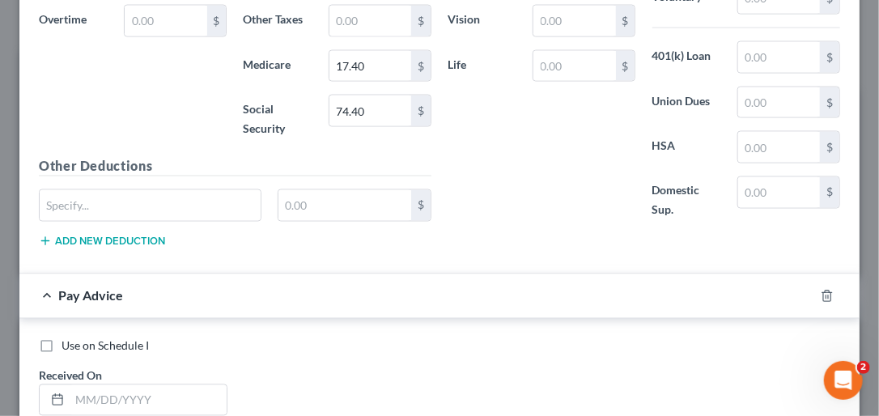
scroll to position [3315, 0]
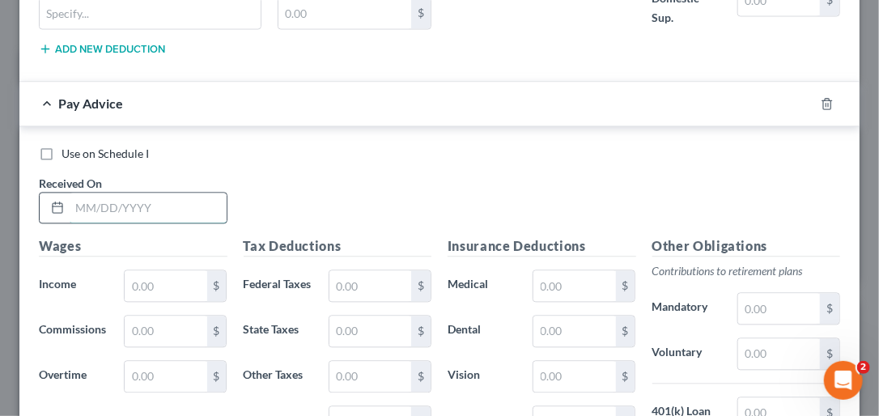
click at [130, 223] on input "text" at bounding box center [148, 208] width 157 height 31
type input ")"
type input "[DATE]"
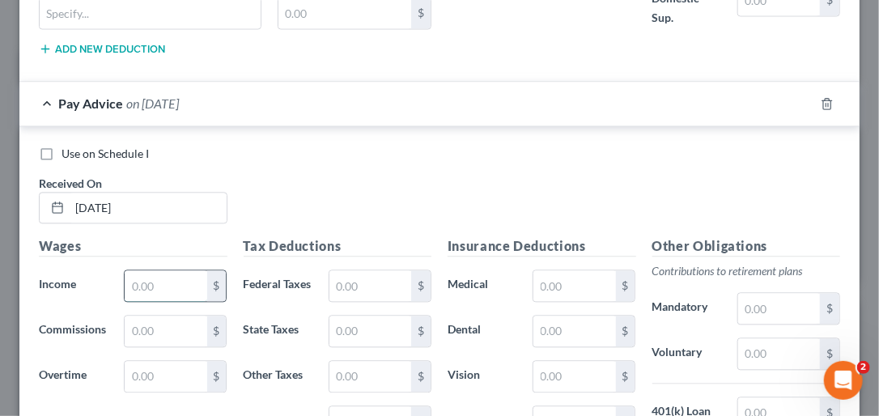
click at [149, 301] on input "text" at bounding box center [166, 285] width 82 height 31
type input "1,140.00"
click at [354, 301] on input "text" at bounding box center [370, 285] width 82 height 31
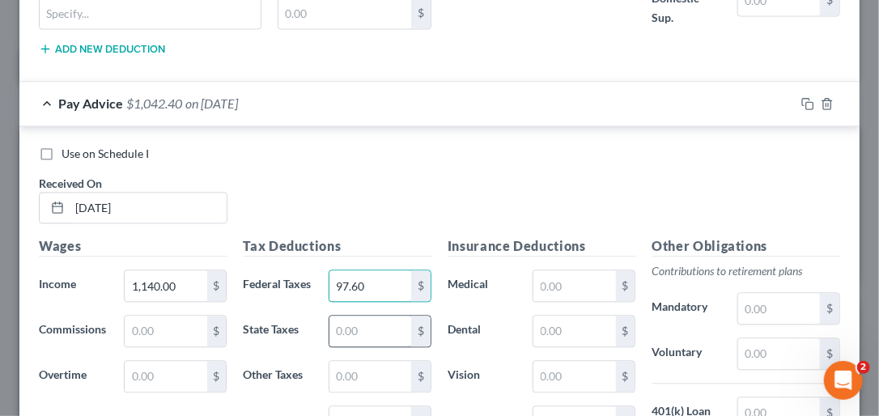
type input "97.60"
click at [369, 346] on input "text" at bounding box center [370, 331] width 82 height 31
type input "43.31"
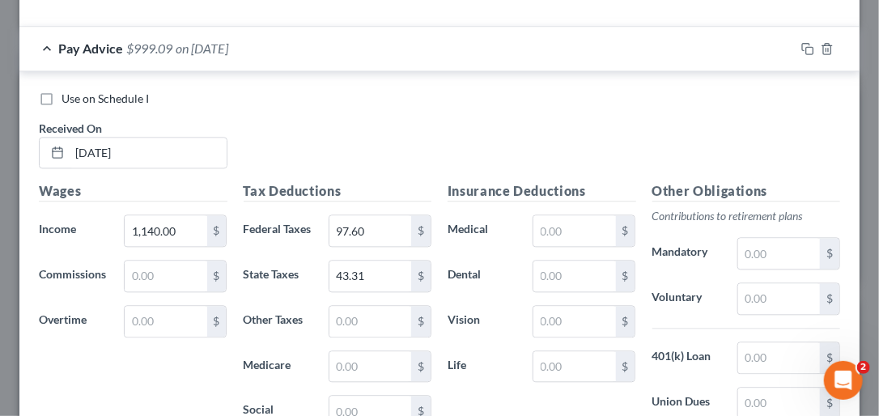
scroll to position [3385, 0]
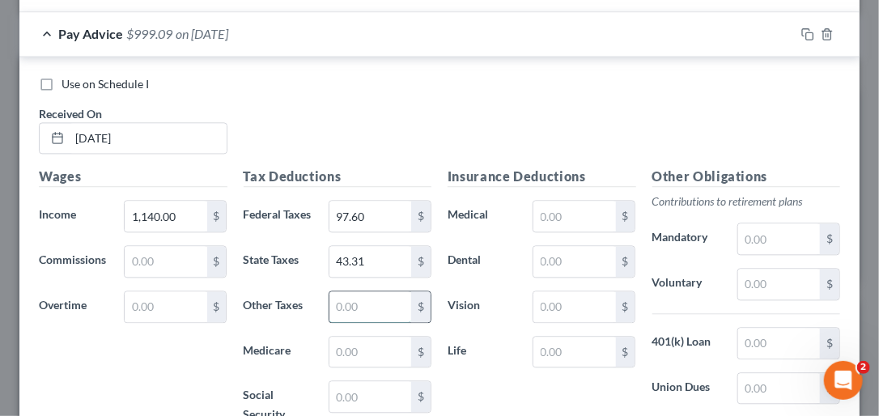
click at [343, 322] on input "text" at bounding box center [370, 306] width 82 height 31
type input "16.53"
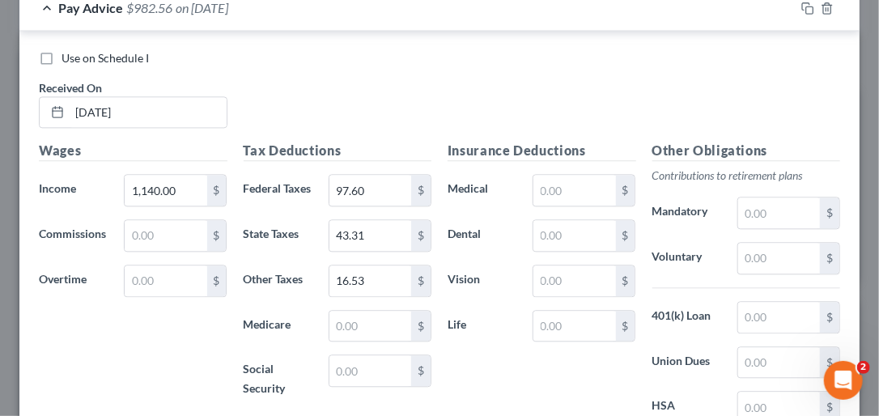
scroll to position [3471, 0]
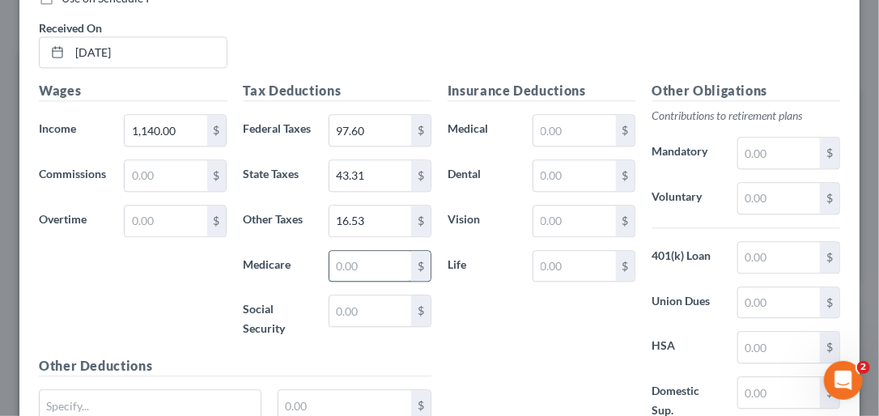
click at [362, 282] on input "text" at bounding box center [370, 266] width 82 height 31
type input "16.53"
click at [342, 326] on input "text" at bounding box center [370, 310] width 82 height 31
type input "70.68"
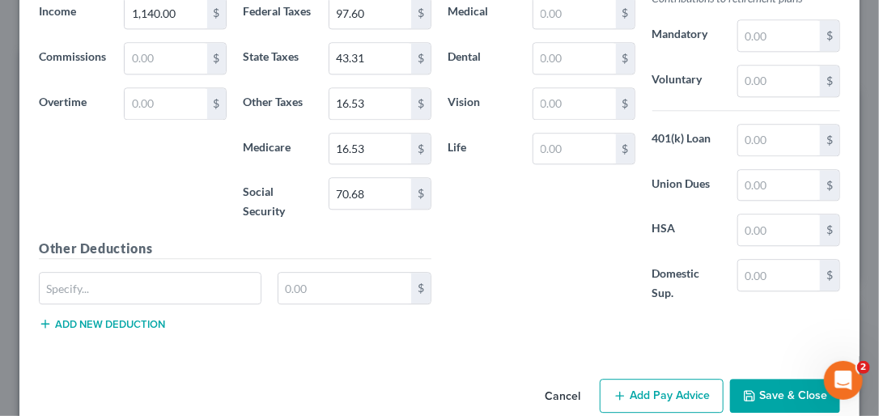
scroll to position [3649, 0]
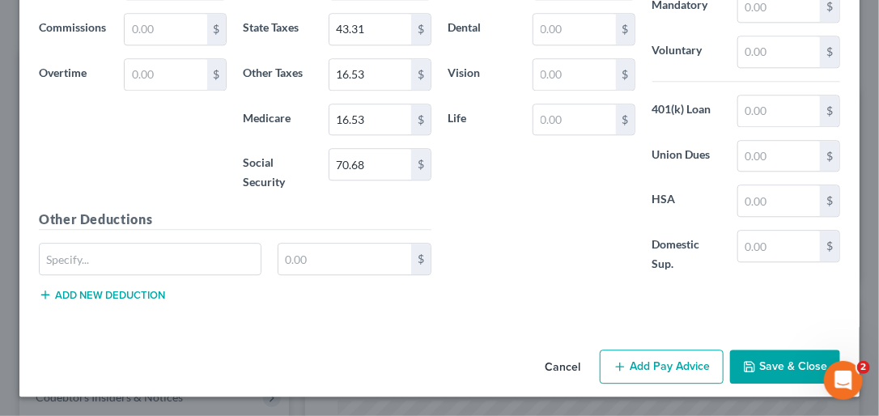
click at [628, 383] on button "Add Pay Advice" at bounding box center [661, 366] width 124 height 34
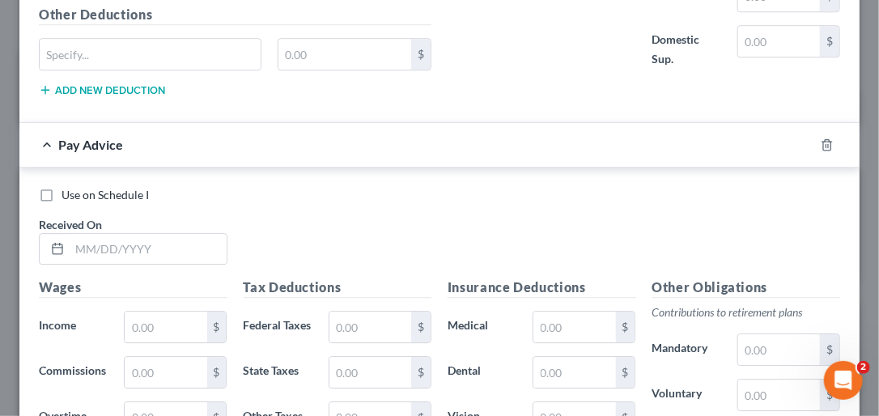
scroll to position [3837, 0]
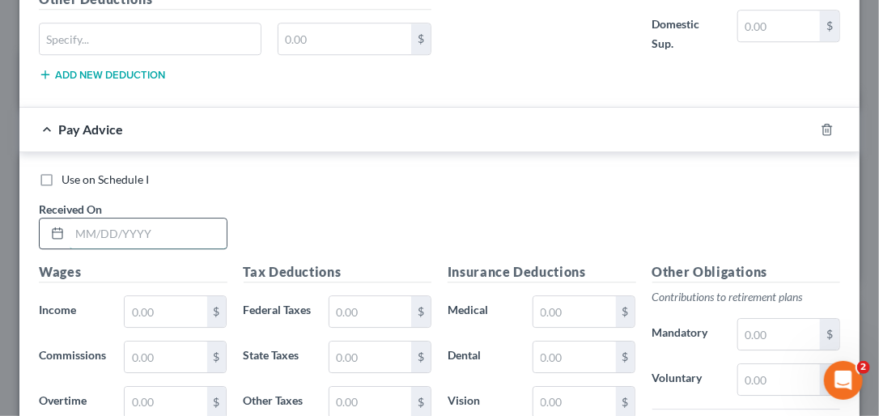
click at [150, 249] on input "text" at bounding box center [148, 233] width 157 height 31
type input "[DATE]"
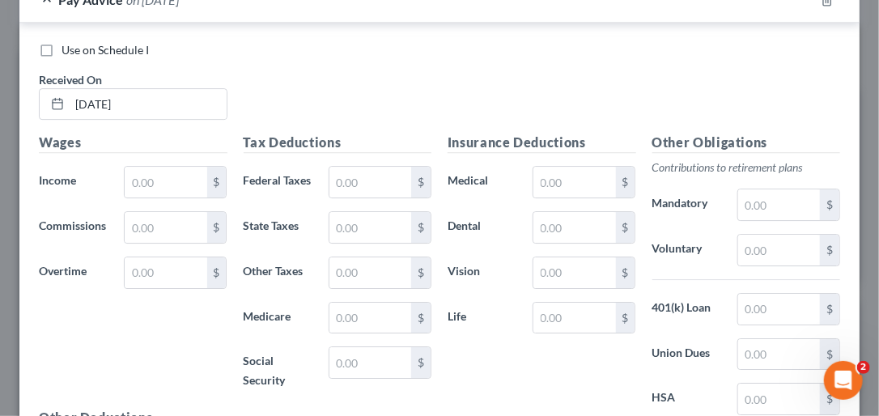
scroll to position [3975, 0]
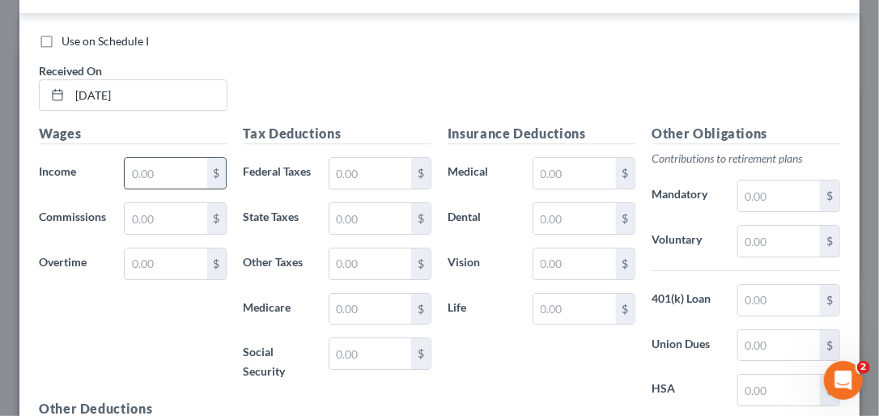
click at [149, 188] on input "text" at bounding box center [166, 173] width 82 height 31
type input "1,200.00"
click at [362, 188] on input "text" at bounding box center [370, 173] width 82 height 31
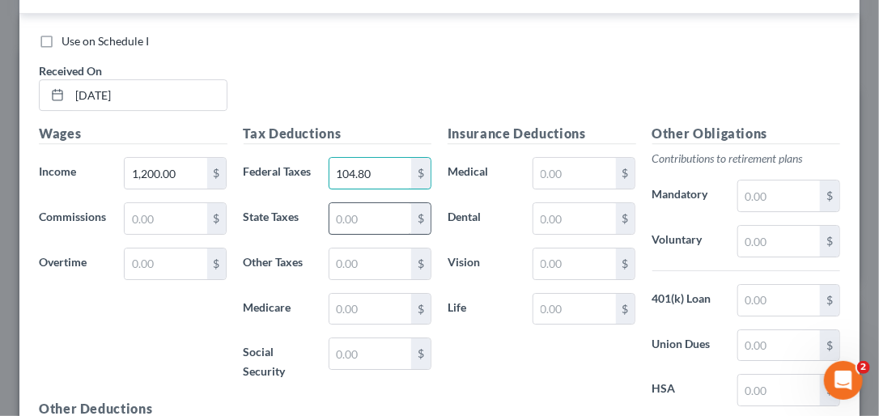
type input "104.80"
click at [349, 234] on input "text" at bounding box center [370, 218] width 82 height 31
type input "45.71"
click at [342, 279] on input "text" at bounding box center [370, 263] width 82 height 31
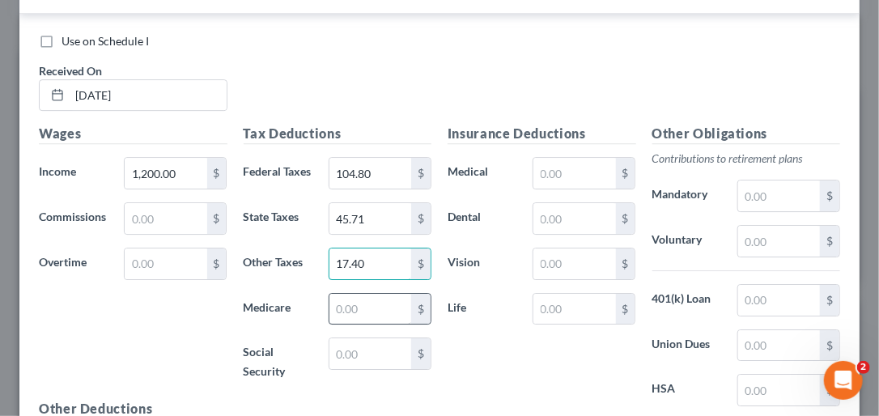
type input "17.40"
click at [346, 324] on input "text" at bounding box center [370, 309] width 82 height 31
type input "17.40"
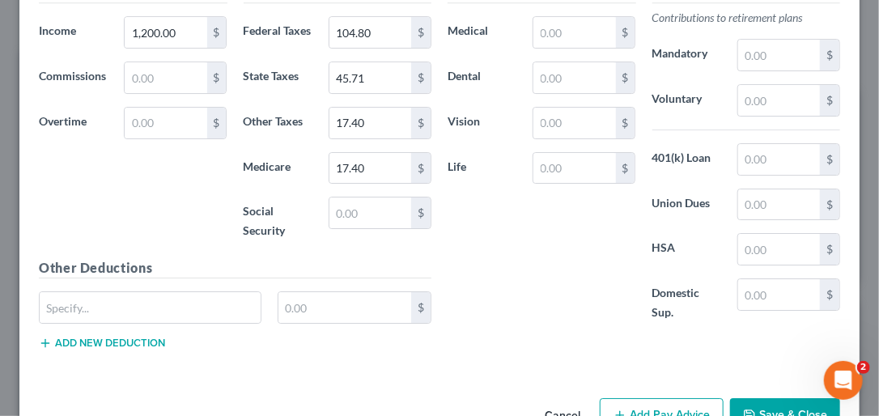
drag, startPoint x: 873, startPoint y: 365, endPoint x: 8, endPoint y: 23, distance: 929.8
click at [357, 228] on input "text" at bounding box center [370, 212] width 82 height 31
type input "74.40"
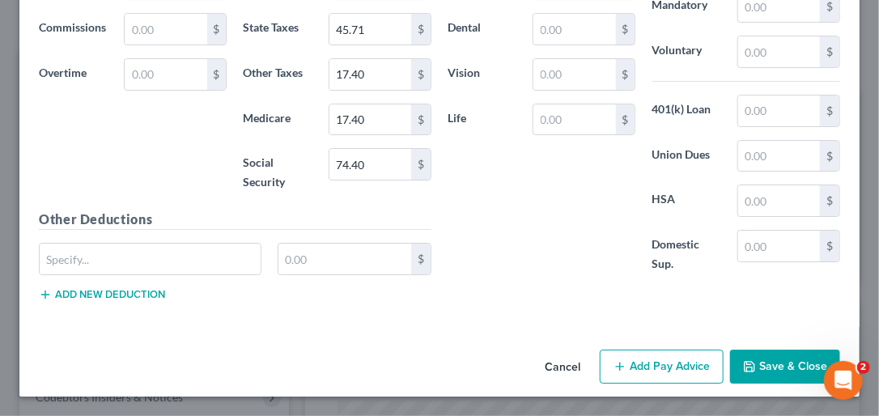
click at [654, 373] on button "Add Pay Advice" at bounding box center [661, 366] width 124 height 34
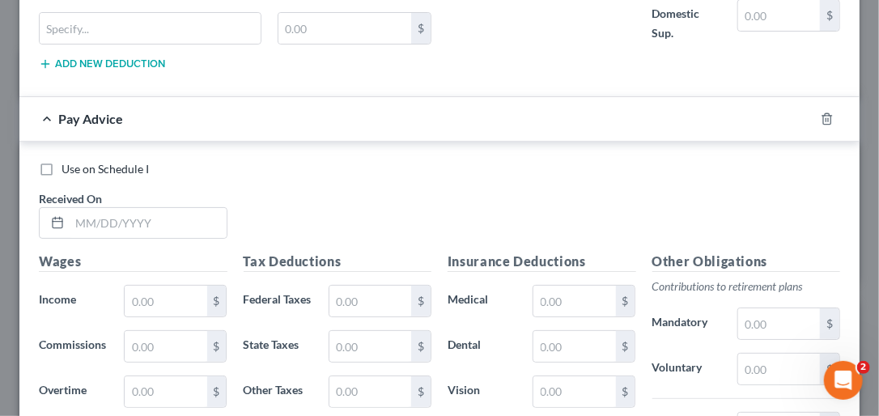
scroll to position [4440, 0]
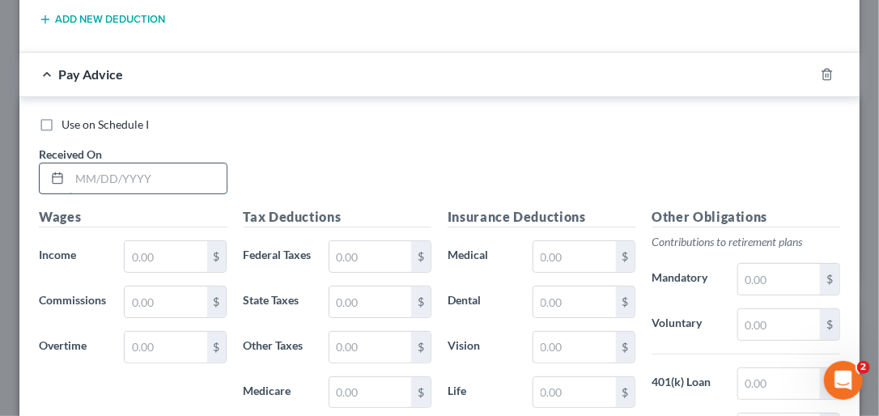
click at [81, 194] on input "text" at bounding box center [148, 178] width 157 height 31
type input "[DATE]"
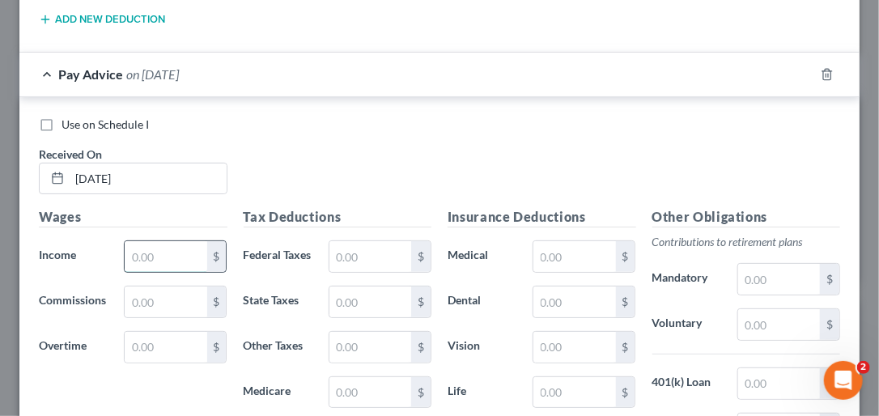
click at [144, 272] on input "text" at bounding box center [166, 256] width 82 height 31
type input "1,200.00"
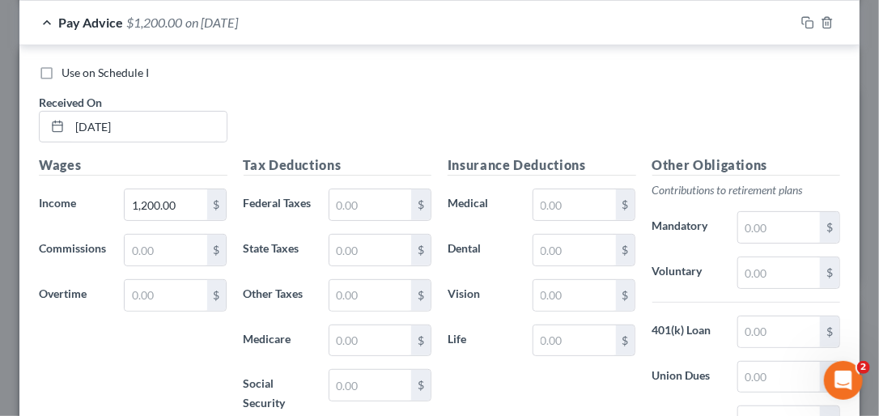
scroll to position [4544, 0]
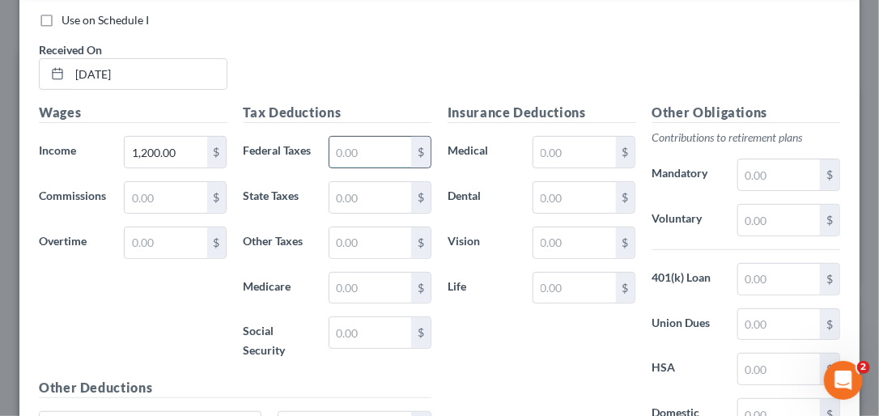
click at [359, 167] on input "text" at bounding box center [370, 152] width 82 height 31
type input "118.17"
click at [354, 213] on input "text" at bounding box center [370, 197] width 82 height 31
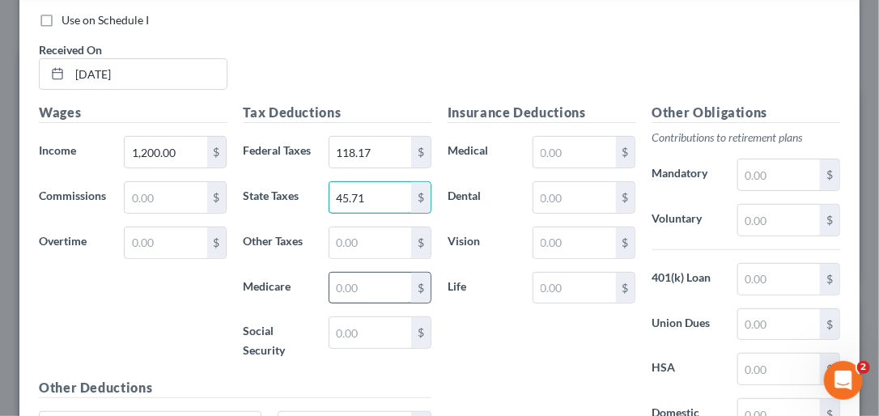
type input "45.71"
click at [362, 303] on input "text" at bounding box center [370, 288] width 82 height 31
type input "17.40"
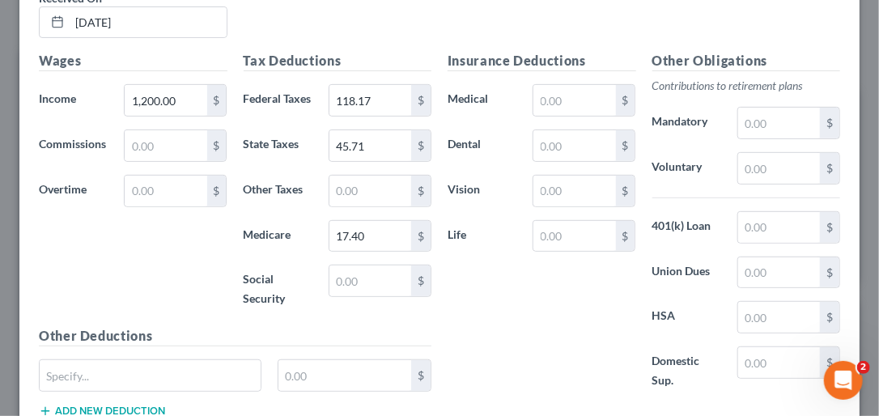
scroll to position [4640, 0]
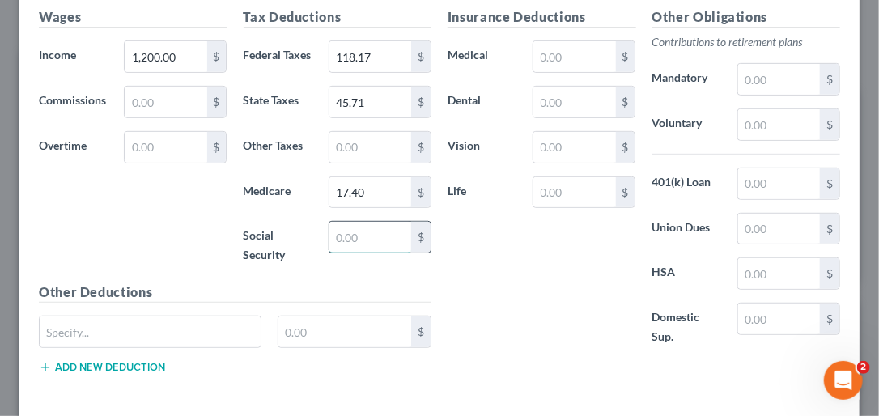
click at [337, 252] on input "text" at bounding box center [370, 237] width 82 height 31
type input "74.40"
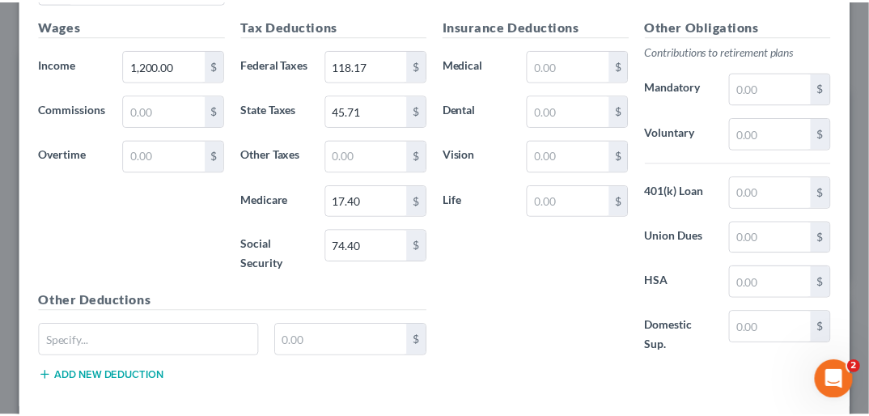
scroll to position [4809, 0]
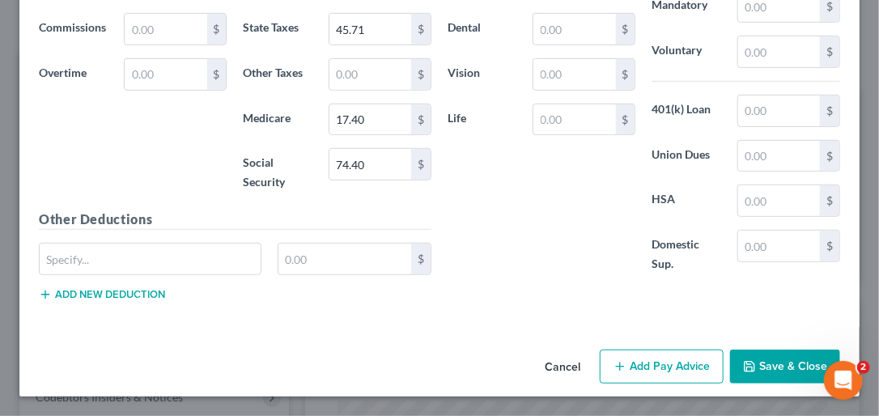
click at [787, 369] on button "Save & Close" at bounding box center [785, 366] width 110 height 34
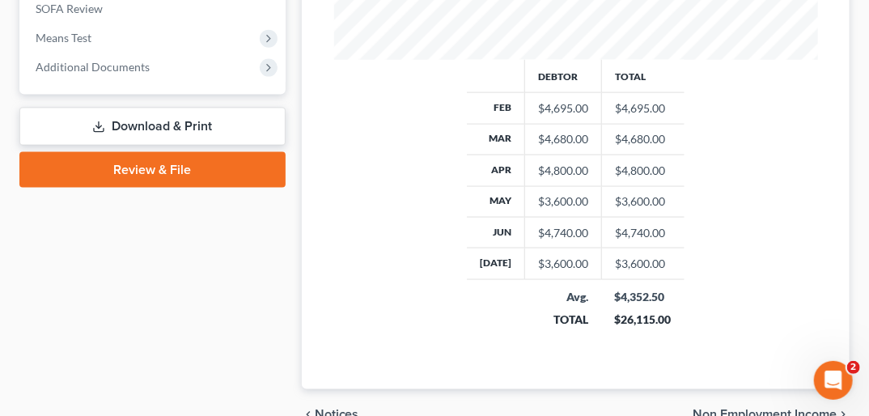
scroll to position [773, 0]
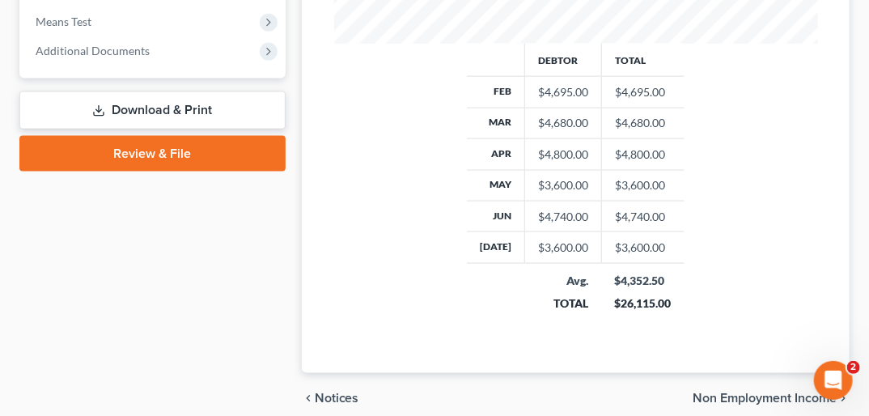
click at [794, 392] on span "Non Employment Income" at bounding box center [764, 398] width 144 height 13
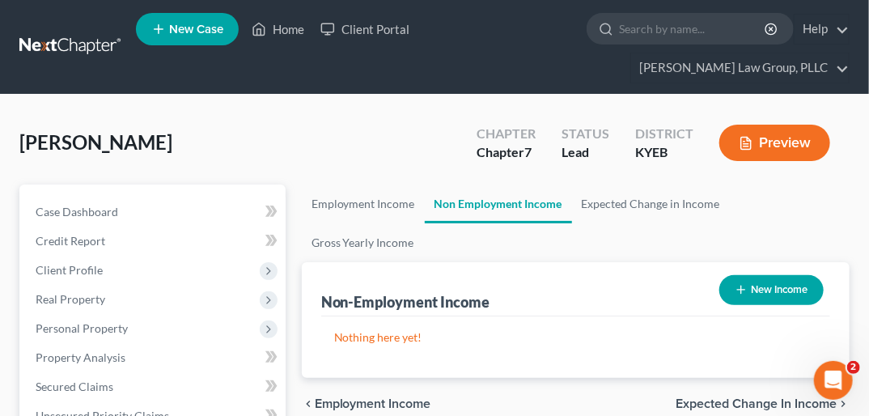
click at [821, 397] on span "Expected Change in Income" at bounding box center [756, 403] width 161 height 13
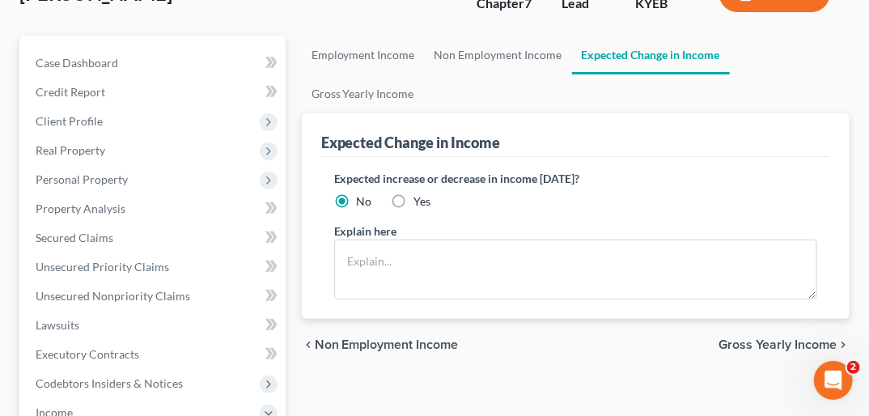
scroll to position [155, 0]
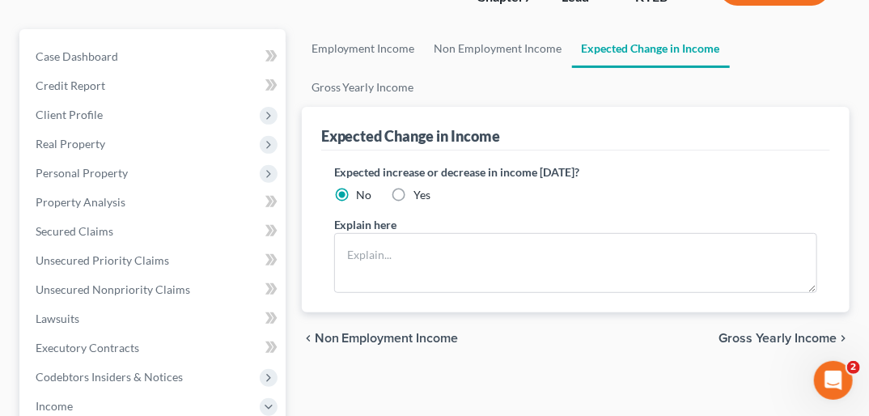
click at [807, 332] on span "Gross Yearly Income" at bounding box center [777, 338] width 118 height 13
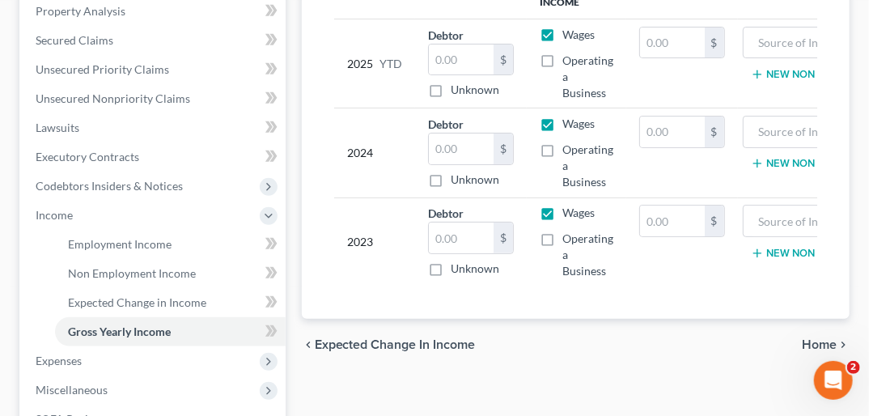
scroll to position [371, 0]
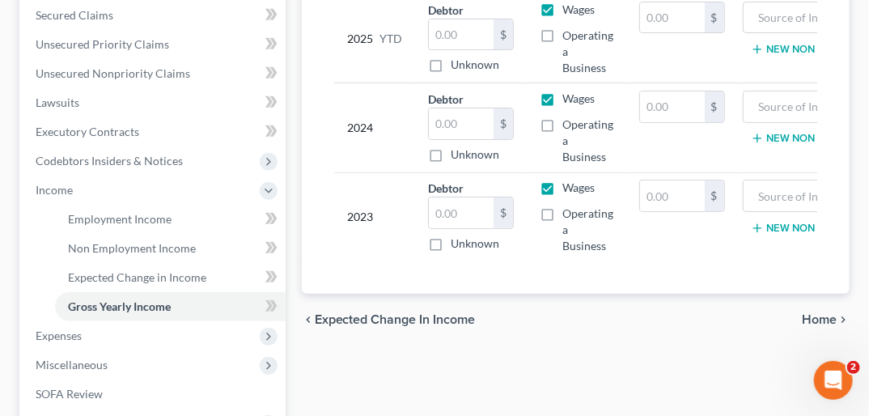
click at [826, 313] on span "Home" at bounding box center [819, 319] width 35 height 13
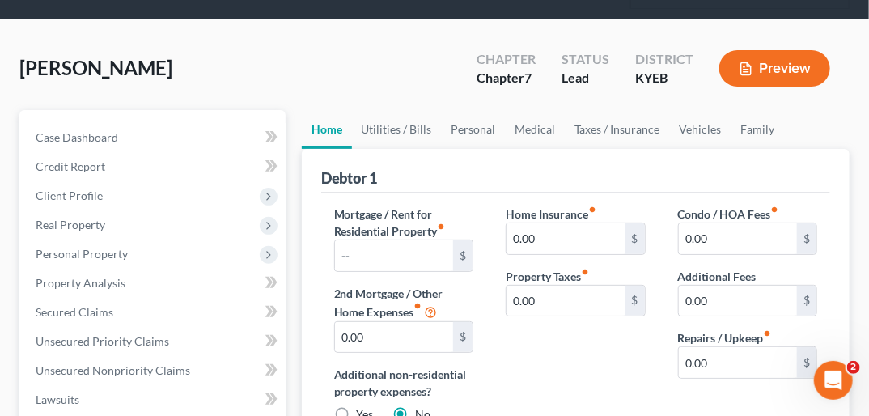
scroll to position [94, 0]
